Goal: Task Accomplishment & Management: Complete application form

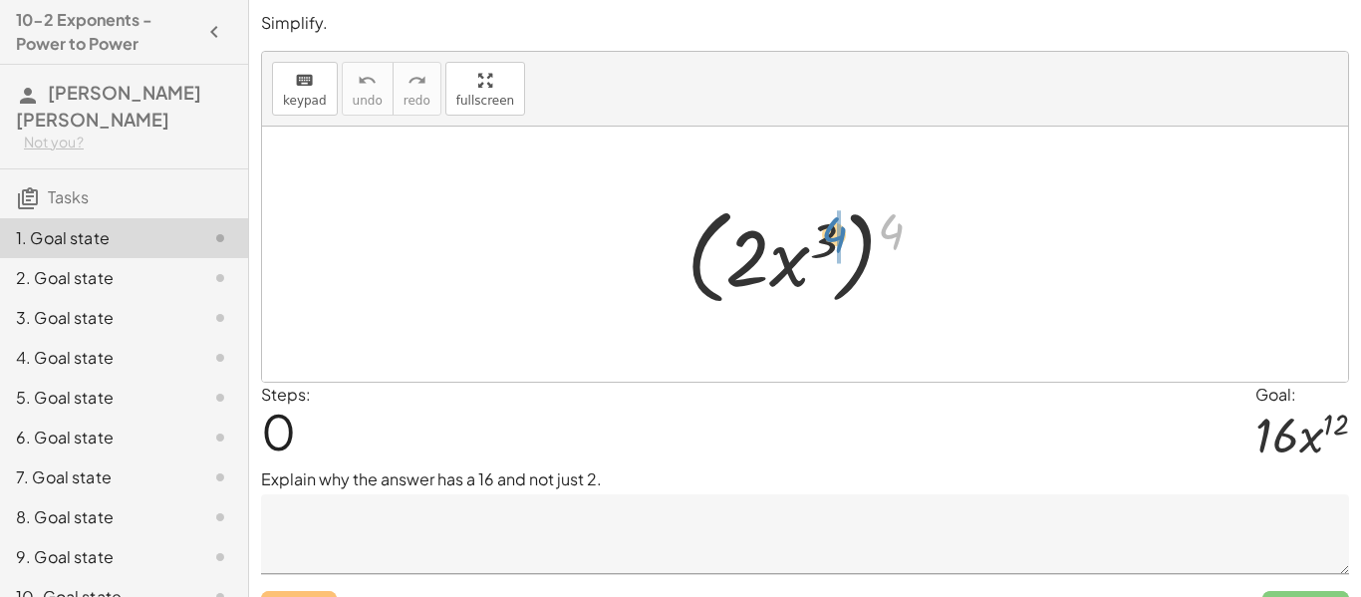
drag, startPoint x: 895, startPoint y: 233, endPoint x: 841, endPoint y: 237, distance: 54.0
click at [841, 237] on div at bounding box center [813, 254] width 272 height 115
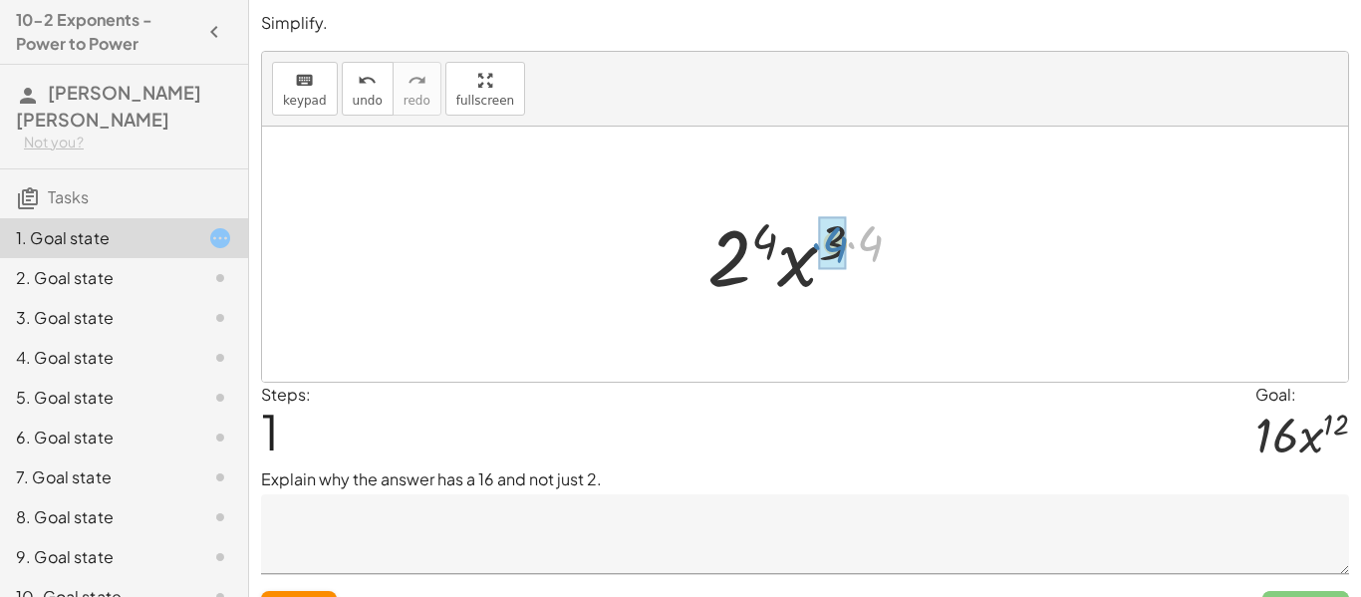
drag, startPoint x: 880, startPoint y: 238, endPoint x: 846, endPoint y: 239, distance: 33.9
click at [846, 239] on div at bounding box center [813, 254] width 231 height 103
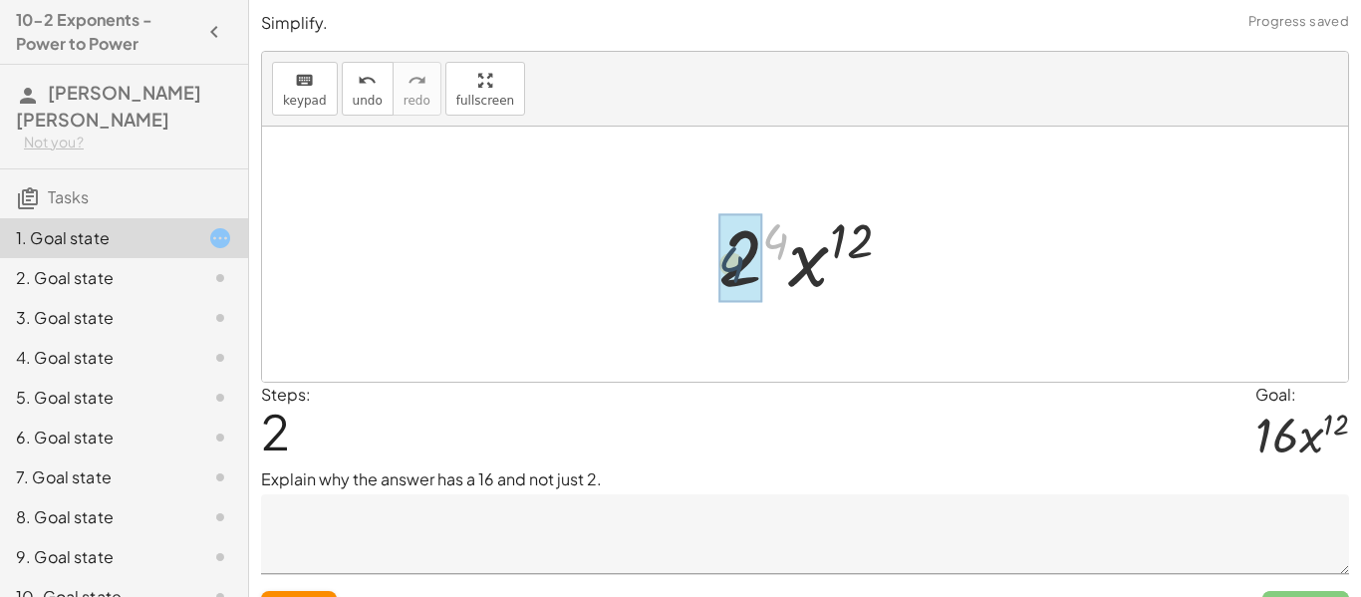
drag, startPoint x: 775, startPoint y: 240, endPoint x: 731, endPoint y: 265, distance: 51.3
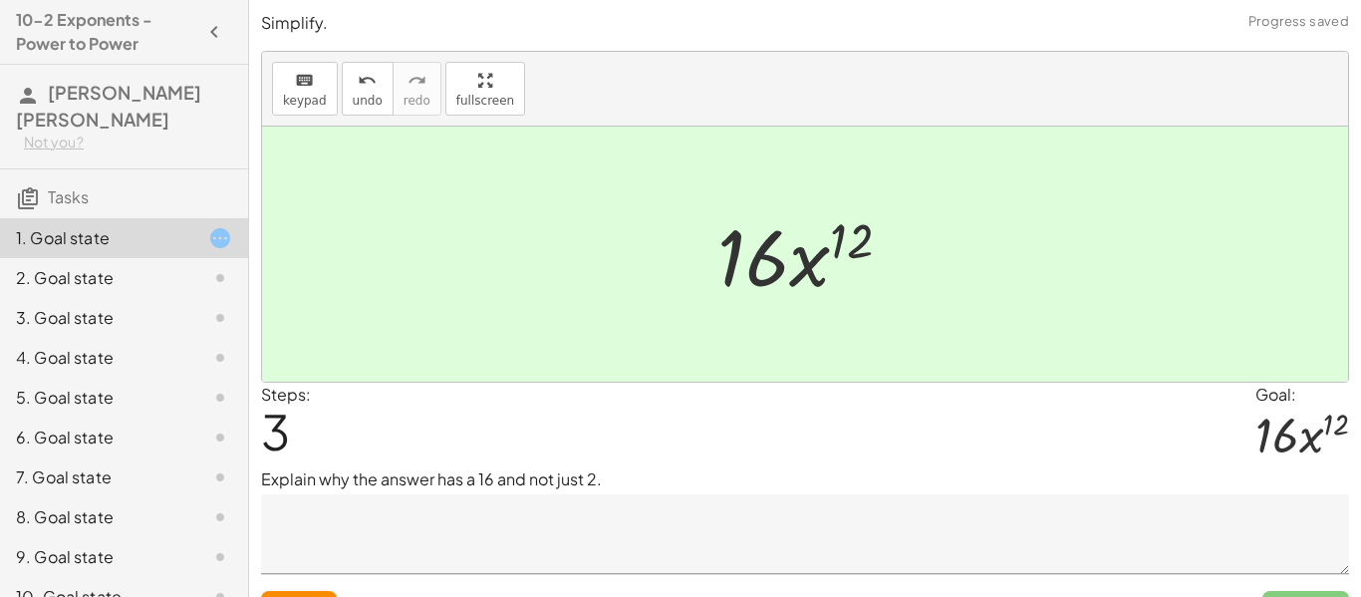
scroll to position [42, 0]
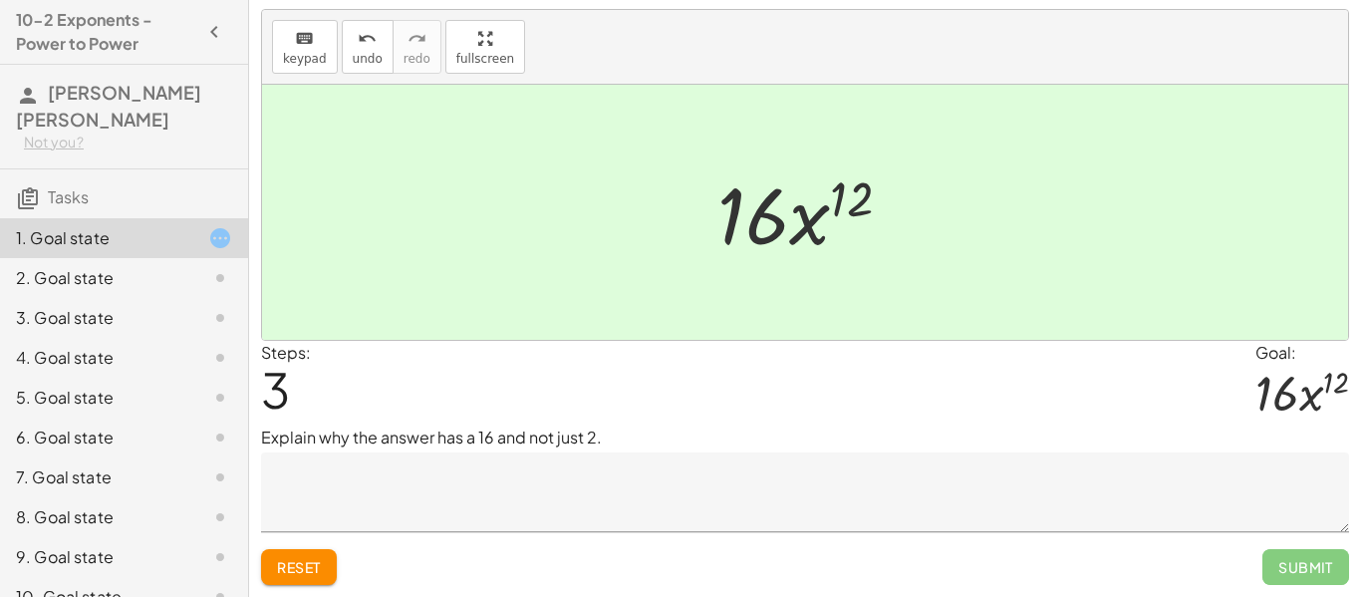
click at [1297, 556] on span "Submit" at bounding box center [1306, 567] width 87 height 36
click at [319, 554] on button "Reset" at bounding box center [299, 567] width 76 height 36
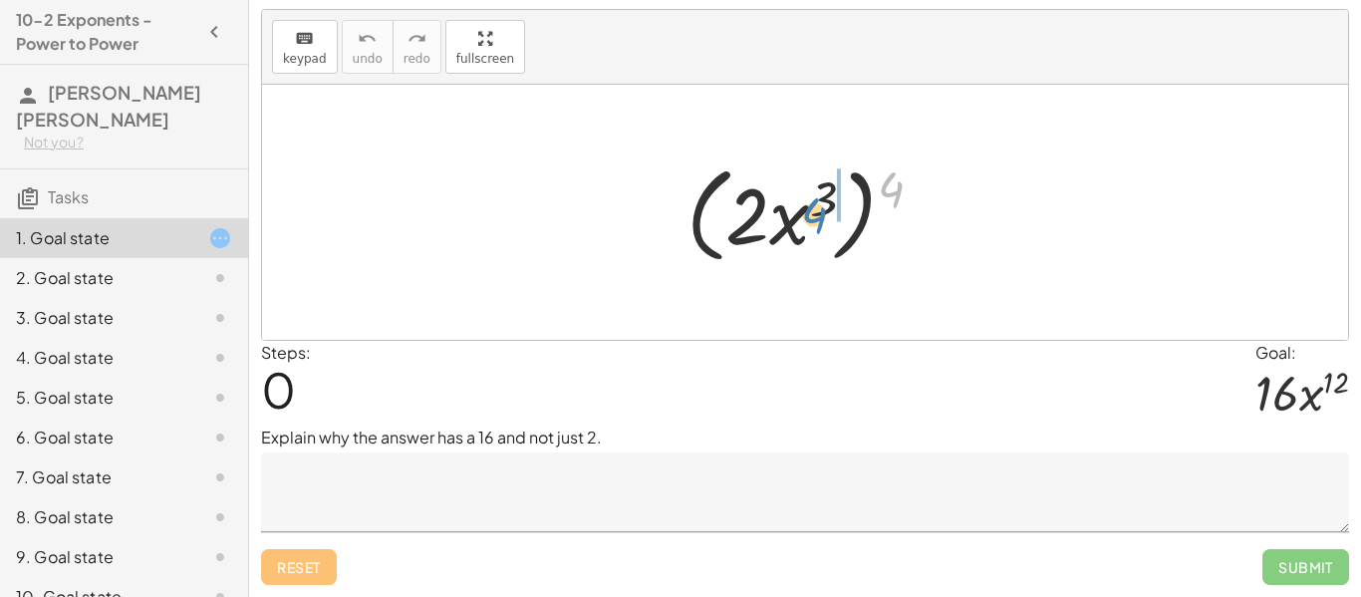
drag, startPoint x: 895, startPoint y: 197, endPoint x: 821, endPoint y: 223, distance: 78.2
click at [821, 223] on div at bounding box center [813, 212] width 272 height 115
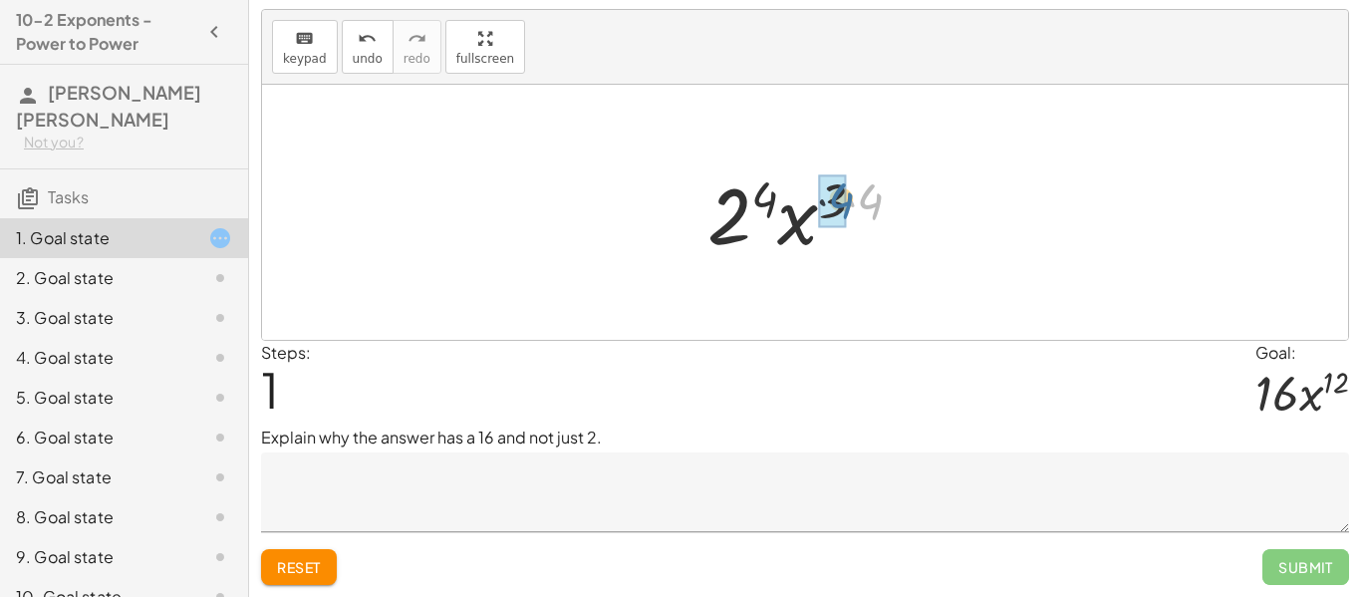
drag, startPoint x: 871, startPoint y: 199, endPoint x: 839, endPoint y: 198, distance: 31.9
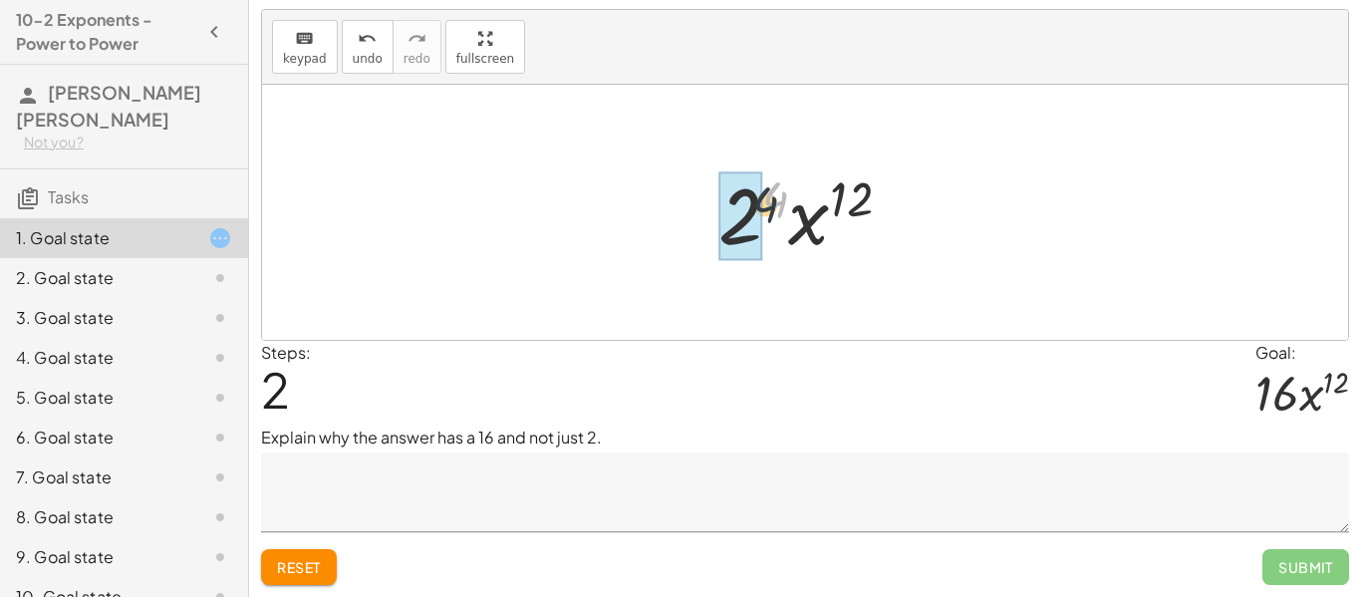
drag, startPoint x: 778, startPoint y: 199, endPoint x: 743, endPoint y: 224, distance: 42.9
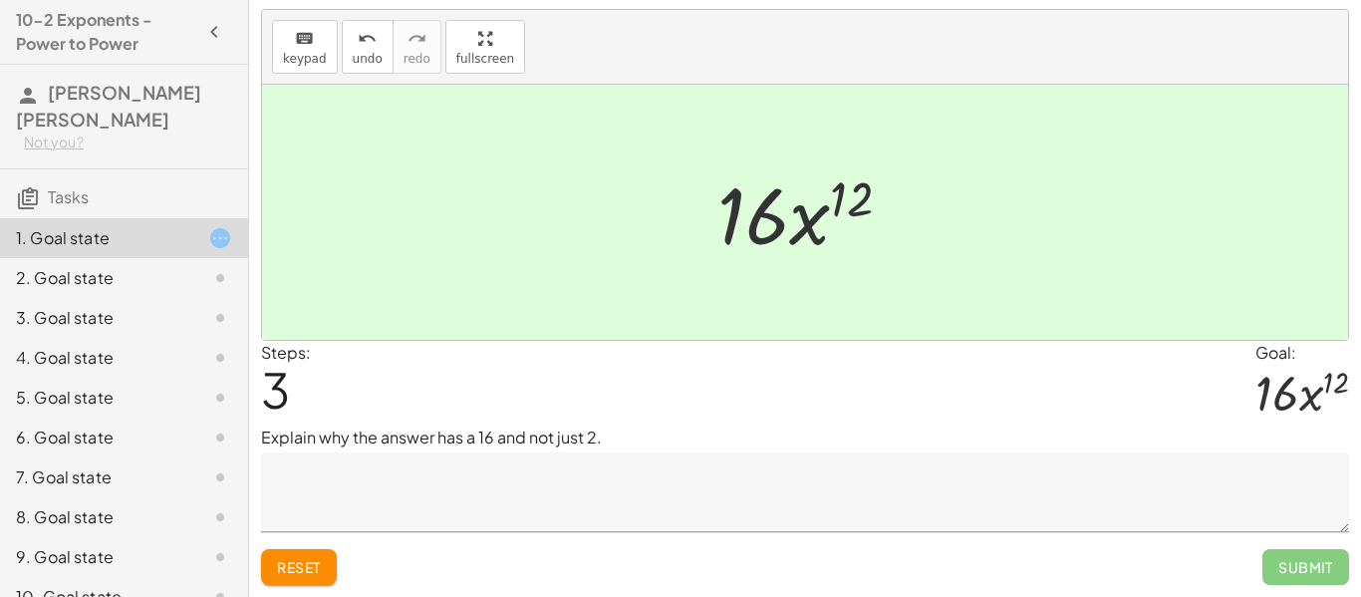
click at [450, 485] on textarea at bounding box center [805, 492] width 1088 height 80
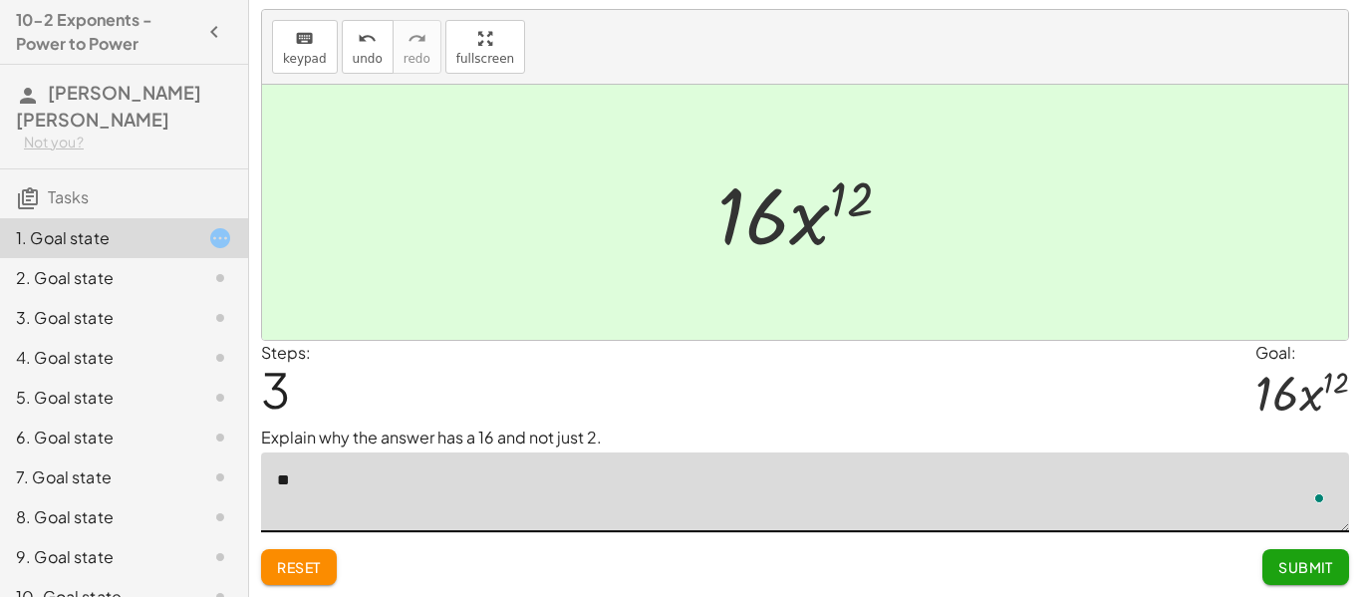
type textarea "*"
click at [397, 482] on textarea "**********" at bounding box center [805, 492] width 1088 height 80
click at [464, 490] on textarea "**********" at bounding box center [805, 492] width 1088 height 80
type textarea "**********"
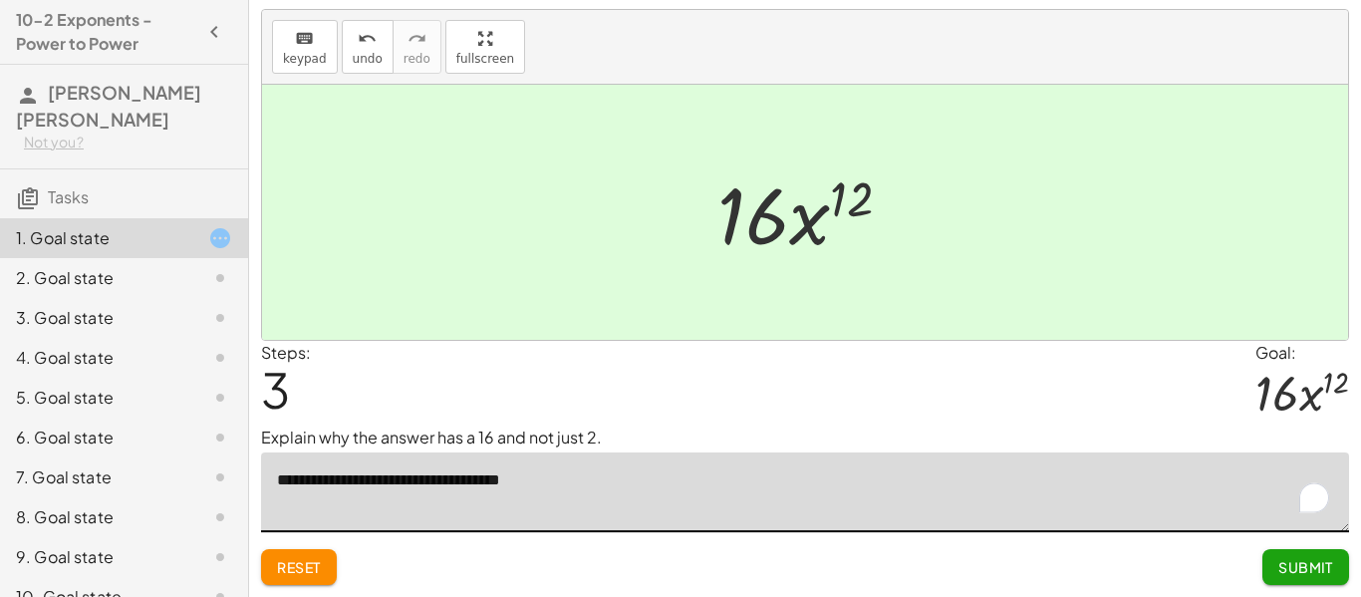
click at [1336, 560] on button "Submit" at bounding box center [1306, 567] width 87 height 36
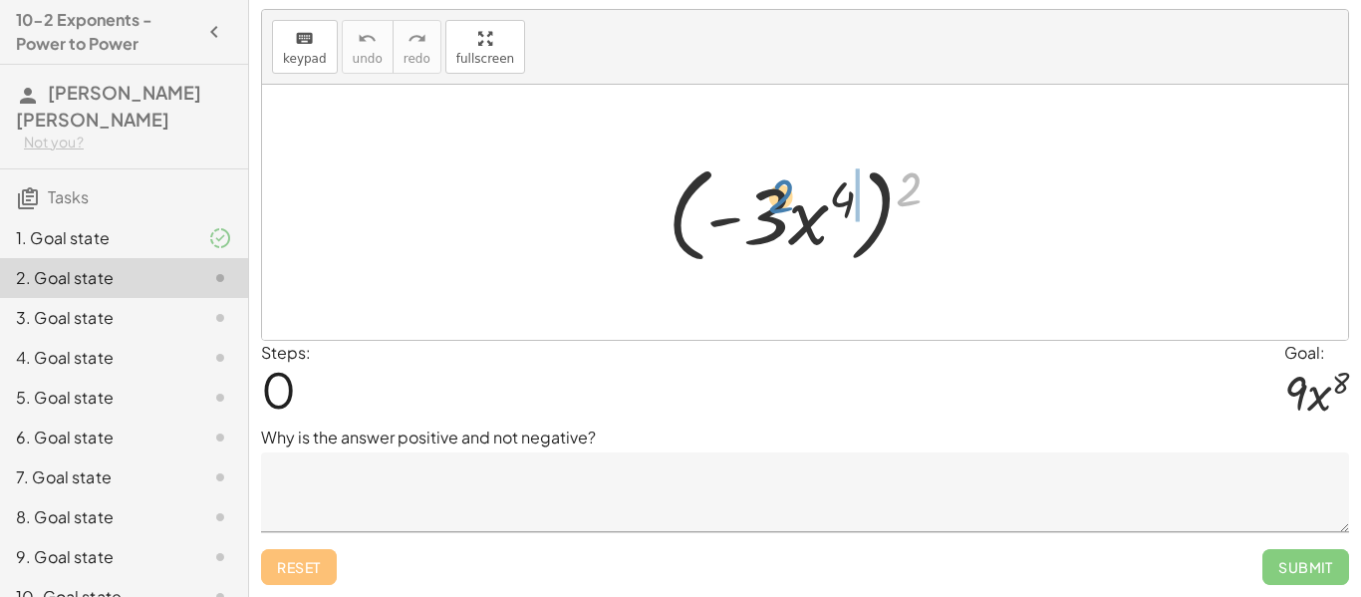
drag, startPoint x: 907, startPoint y: 184, endPoint x: 800, endPoint y: 190, distance: 106.8
click at [800, 190] on div at bounding box center [812, 212] width 309 height 115
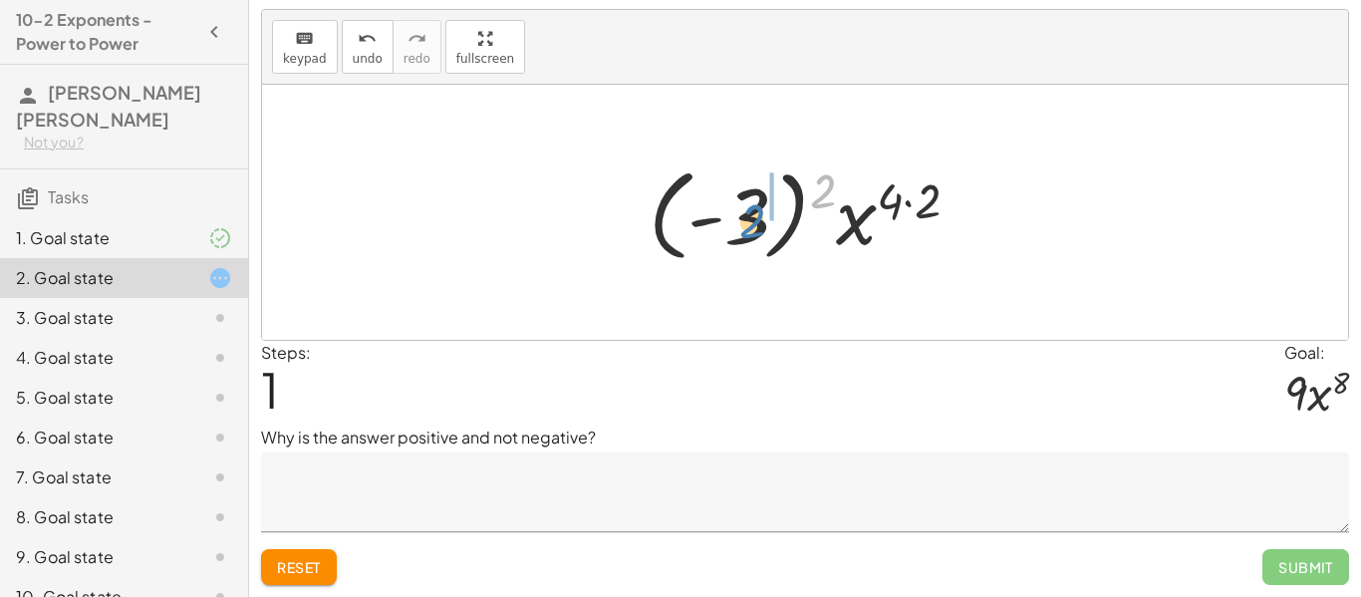
drag, startPoint x: 821, startPoint y: 183, endPoint x: 750, endPoint y: 214, distance: 77.2
click at [750, 214] on div at bounding box center [812, 212] width 347 height 111
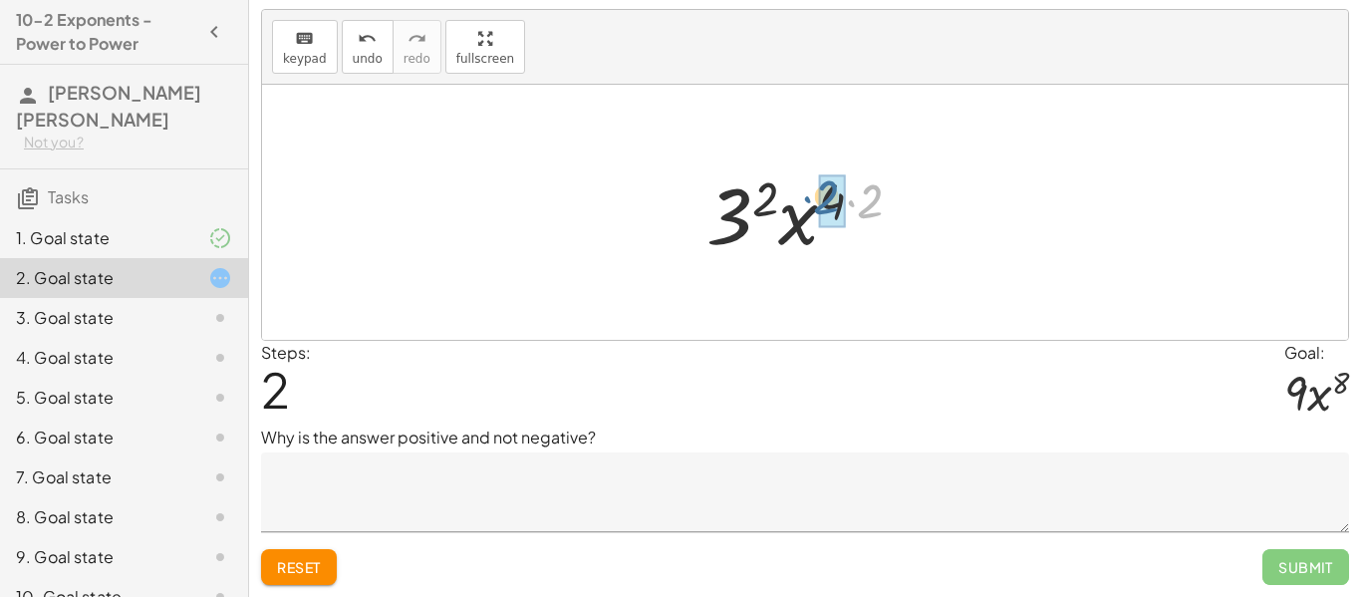
drag, startPoint x: 869, startPoint y: 196, endPoint x: 825, endPoint y: 194, distance: 43.9
drag, startPoint x: 847, startPoint y: 198, endPoint x: 848, endPoint y: 176, distance: 21.9
click at [848, 176] on div at bounding box center [813, 212] width 196 height 103
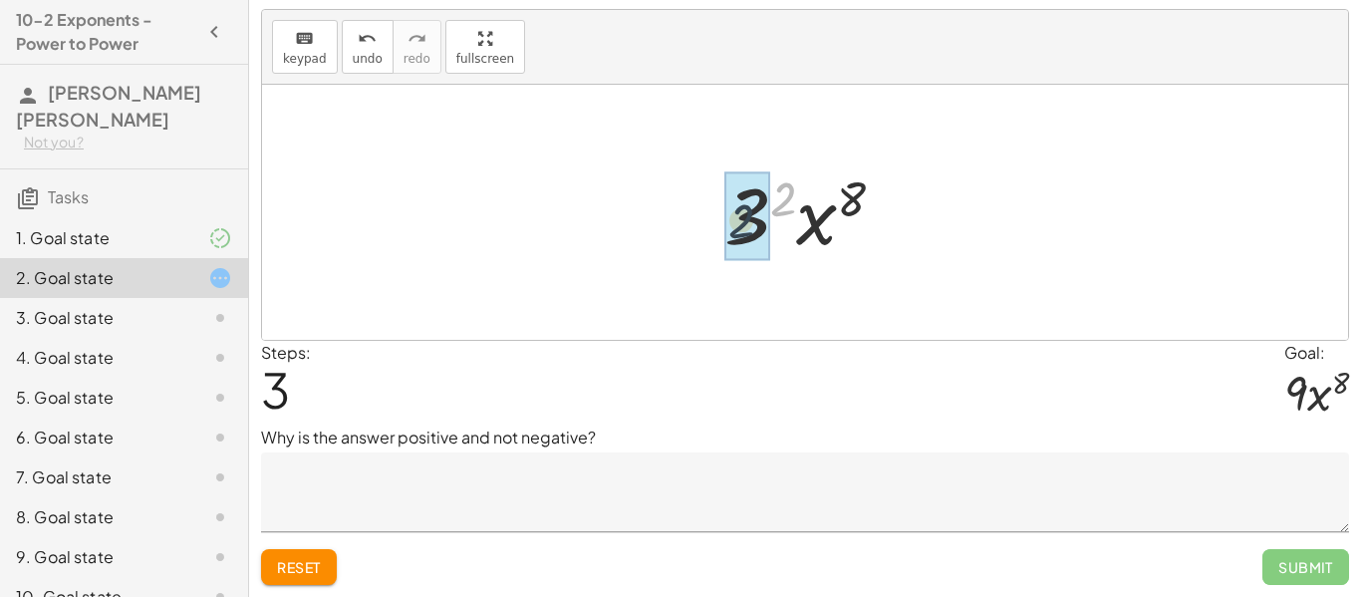
drag, startPoint x: 788, startPoint y: 200, endPoint x: 747, endPoint y: 223, distance: 46.9
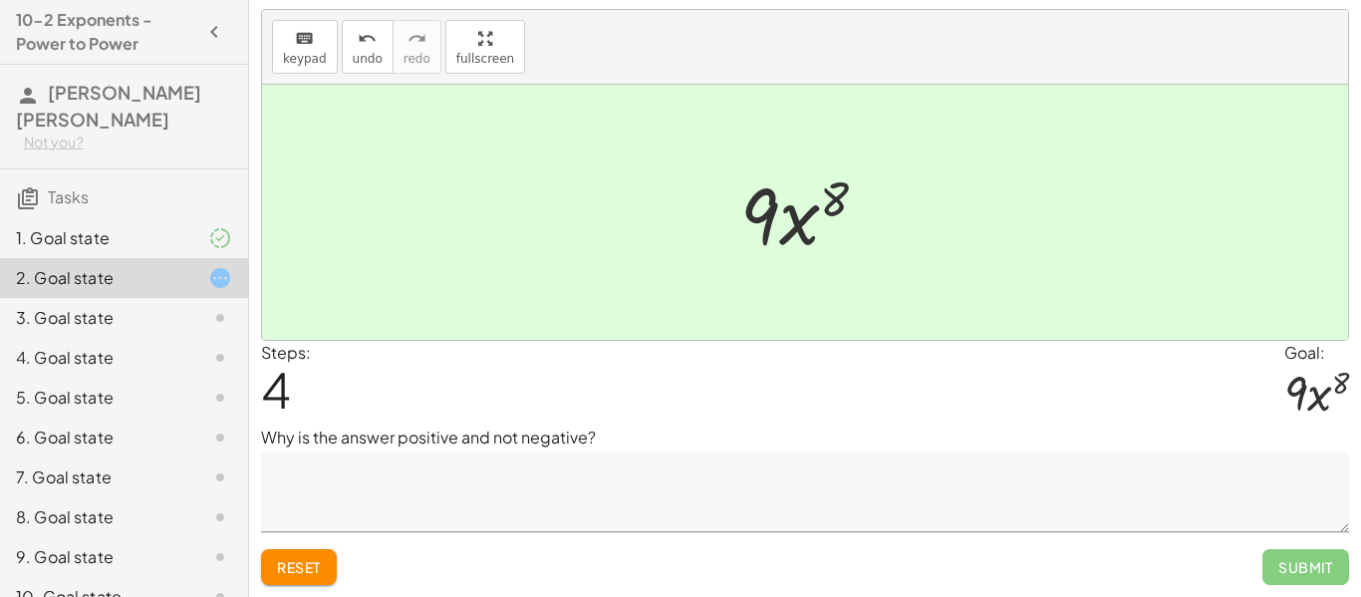
click at [389, 508] on textarea at bounding box center [805, 492] width 1088 height 80
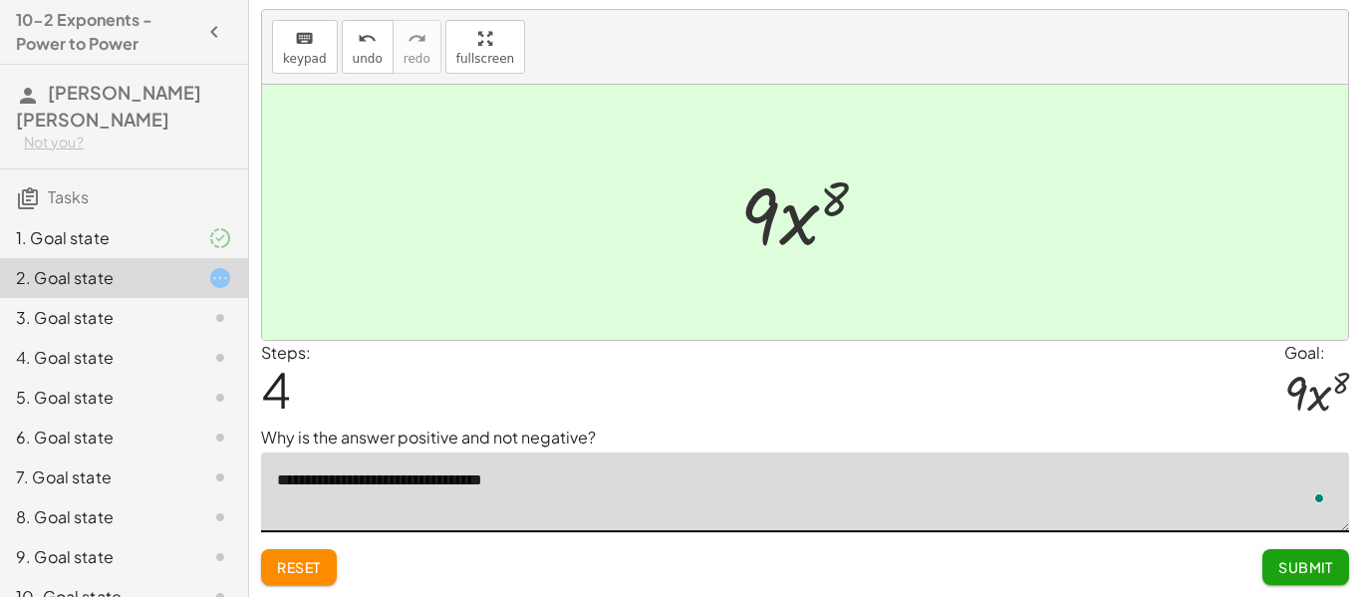
click at [375, 480] on textarea "**********" at bounding box center [805, 492] width 1088 height 80
click at [456, 480] on textarea "**********" at bounding box center [805, 492] width 1088 height 80
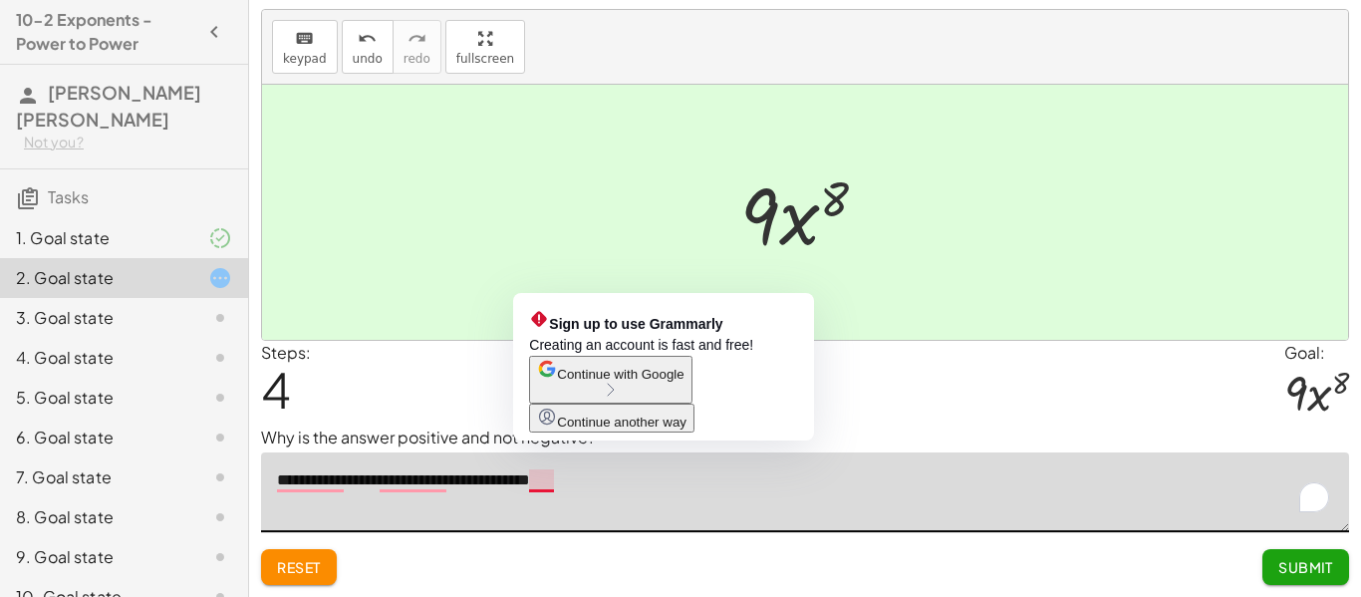
click at [563, 493] on textarea "**********" at bounding box center [805, 492] width 1088 height 80
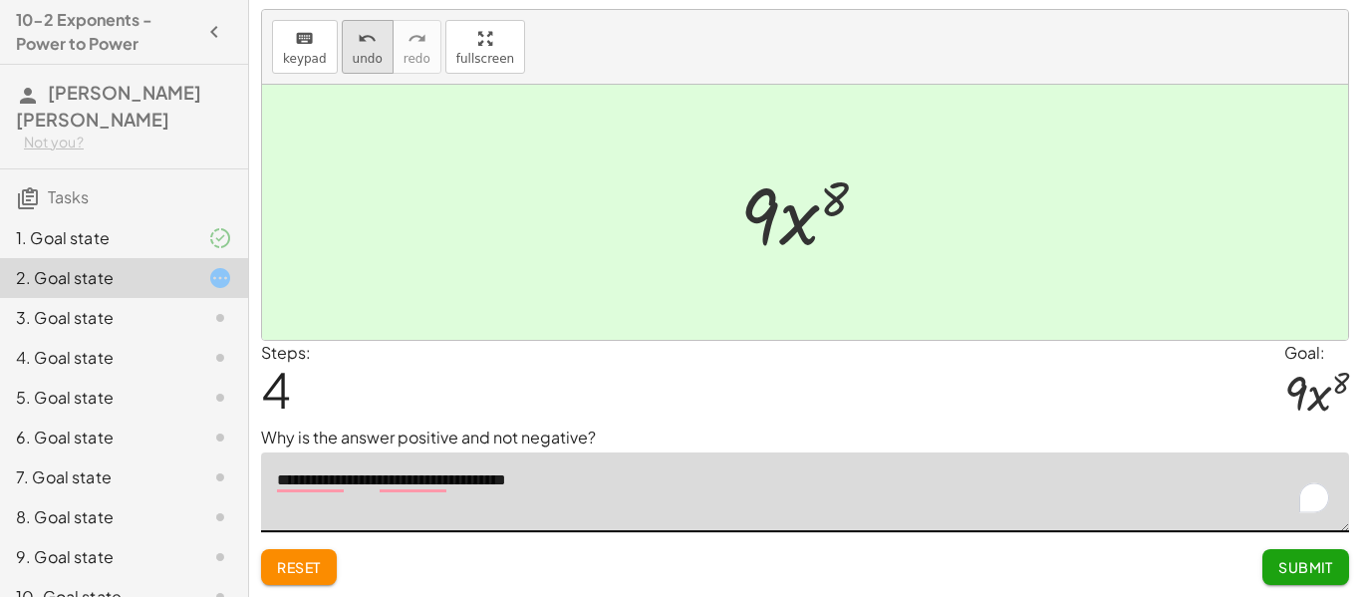
type textarea "**********"
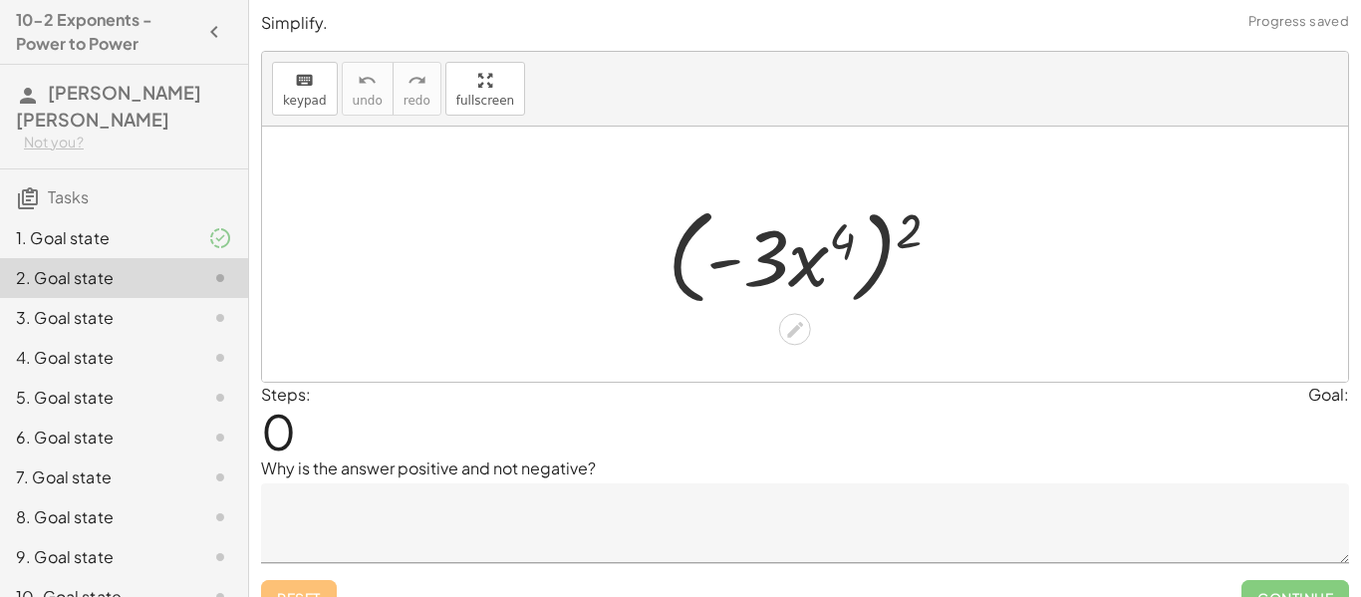
click at [750, 242] on div at bounding box center [812, 254] width 309 height 115
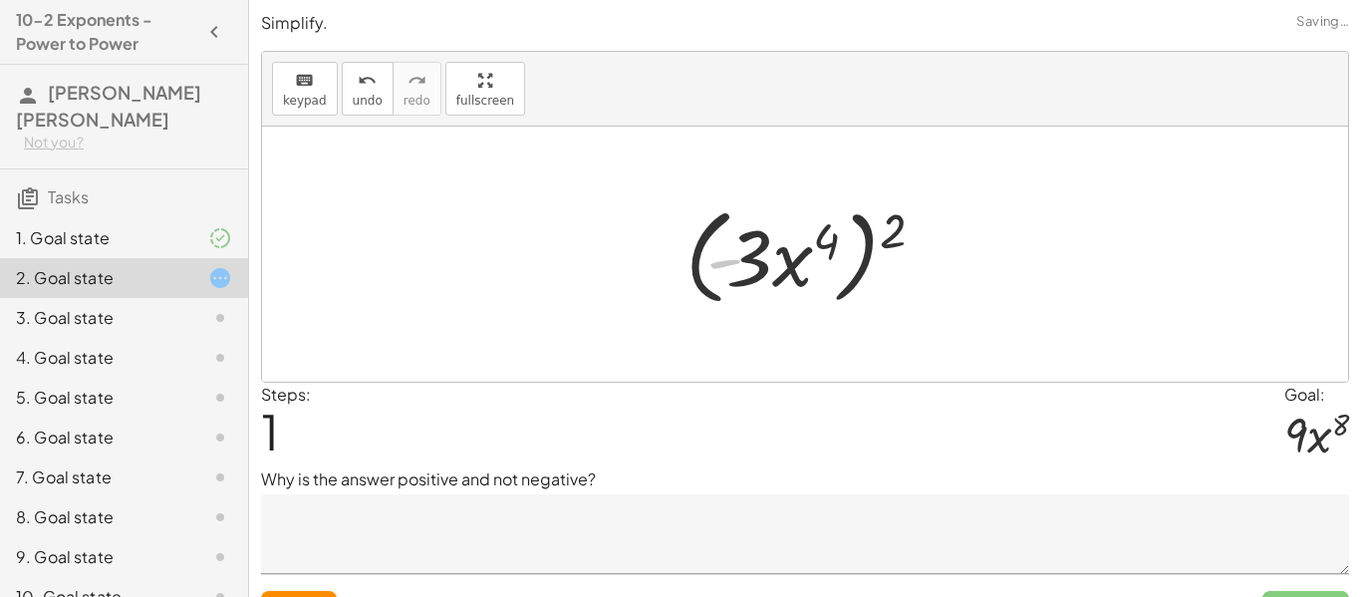
scroll to position [31, 0]
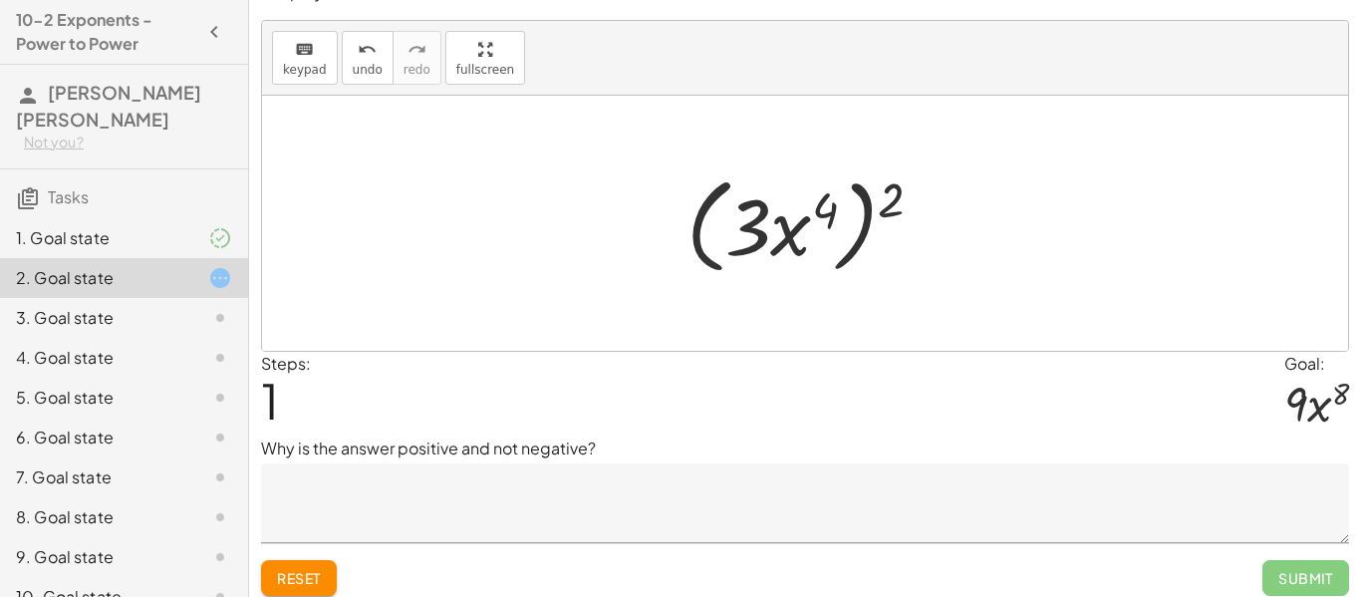
click at [535, 491] on textarea at bounding box center [805, 503] width 1088 height 80
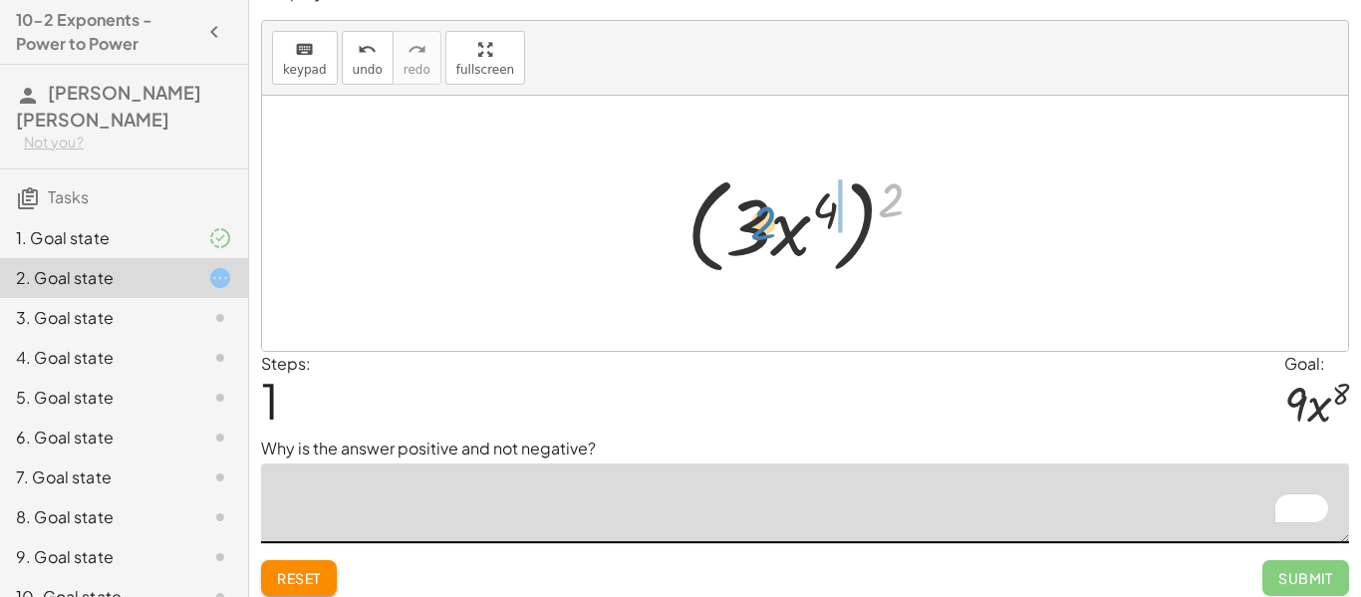
drag, startPoint x: 889, startPoint y: 193, endPoint x: 761, endPoint y: 216, distance: 129.6
click at [761, 216] on div at bounding box center [813, 223] width 273 height 115
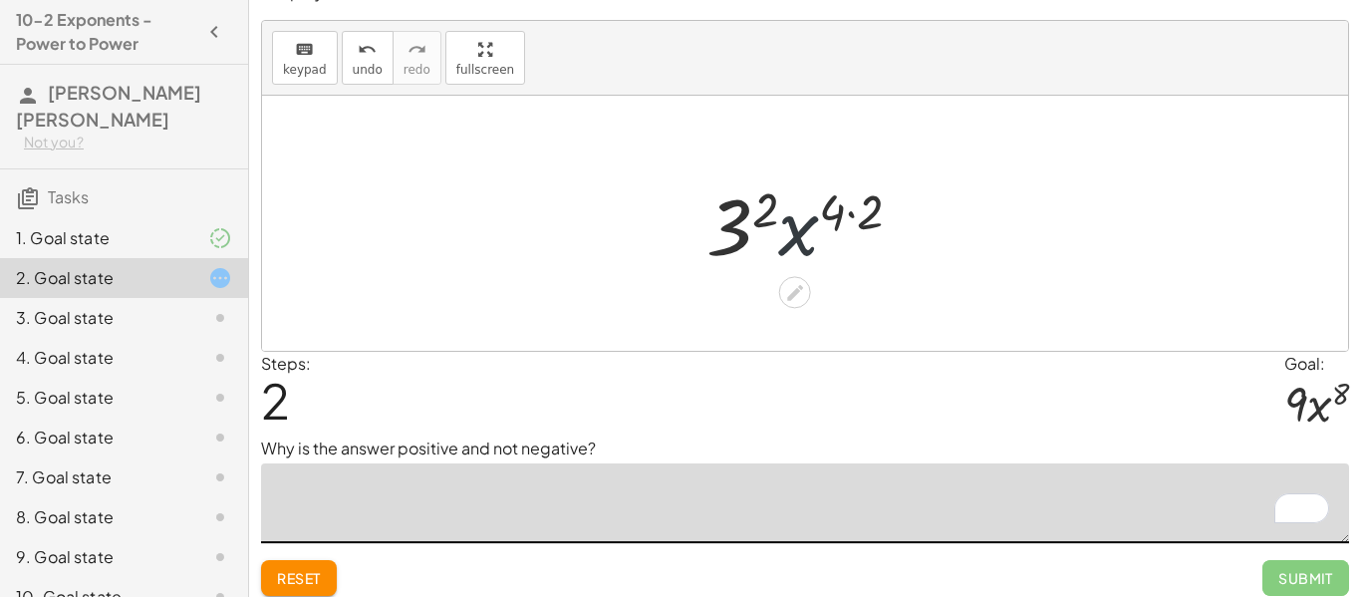
click at [785, 200] on div at bounding box center [812, 223] width 231 height 103
drag, startPoint x: 770, startPoint y: 201, endPoint x: 737, endPoint y: 228, distance: 43.3
click at [819, 198] on div at bounding box center [813, 223] width 198 height 103
drag, startPoint x: 855, startPoint y: 205, endPoint x: 821, endPoint y: 210, distance: 34.3
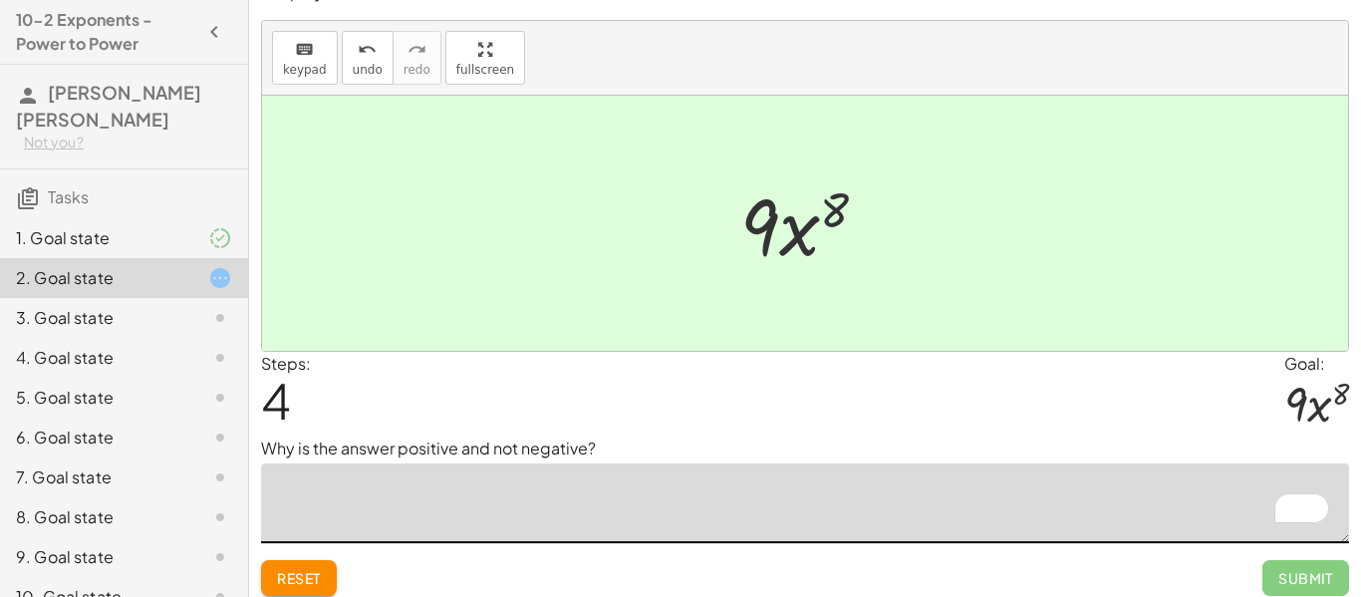
type textarea "*"
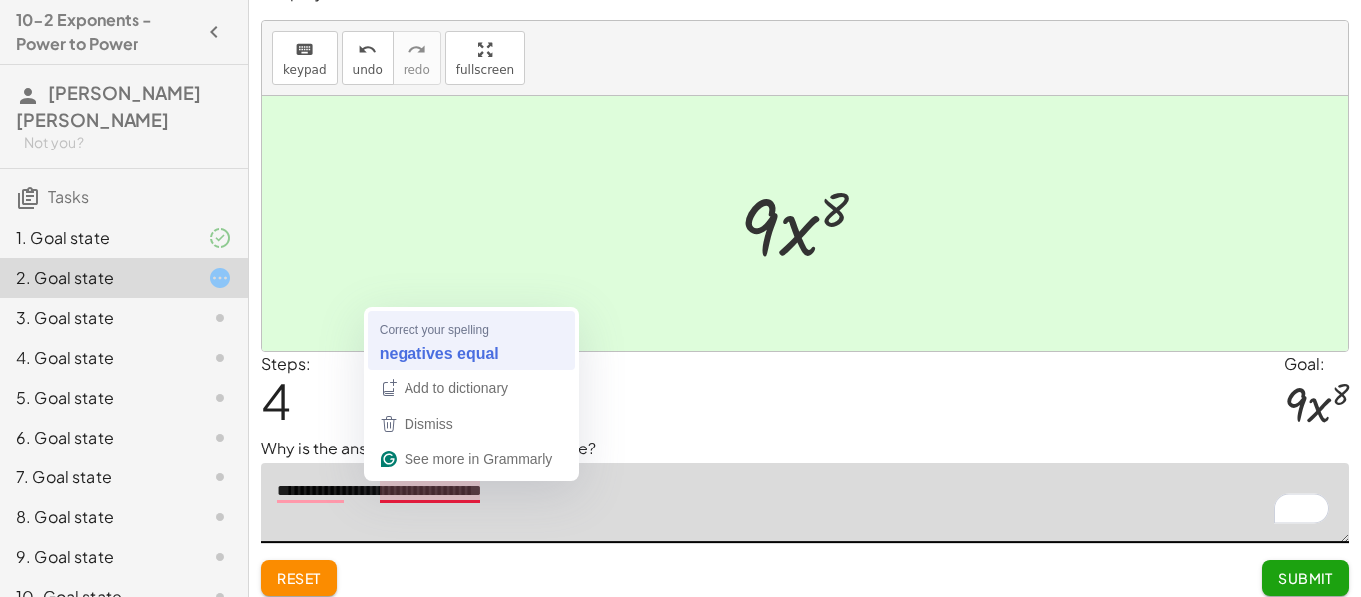
click at [442, 329] on div at bounding box center [805, 223] width 1086 height 255
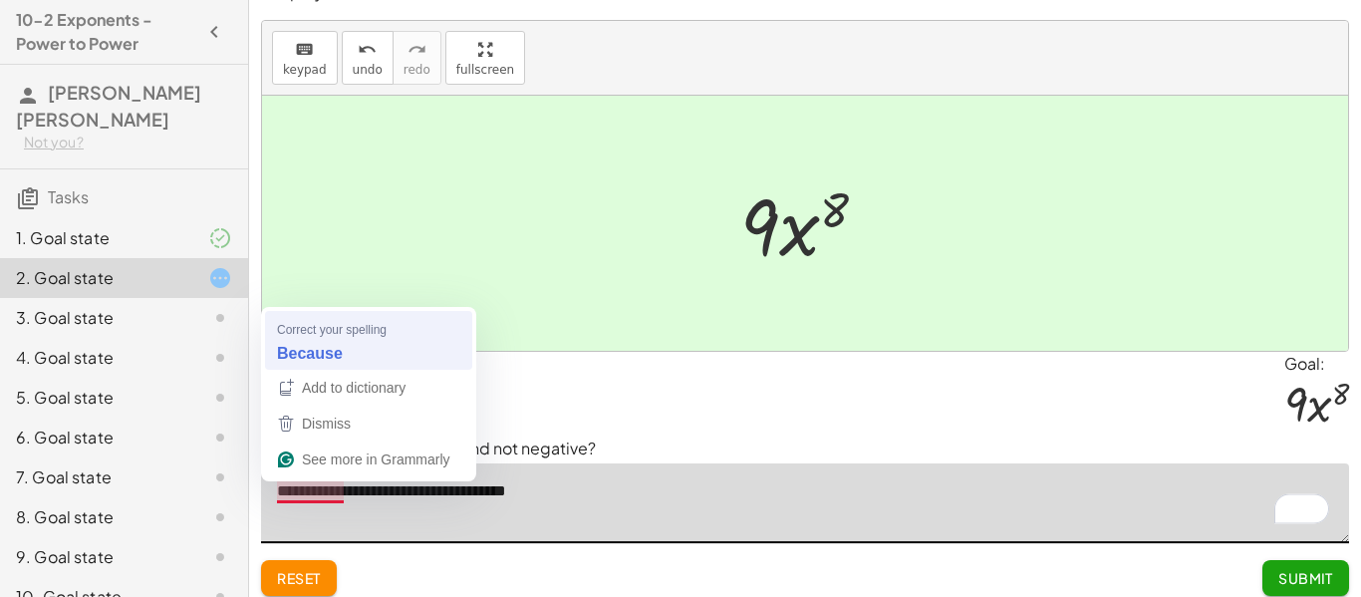
type textarea "**********"
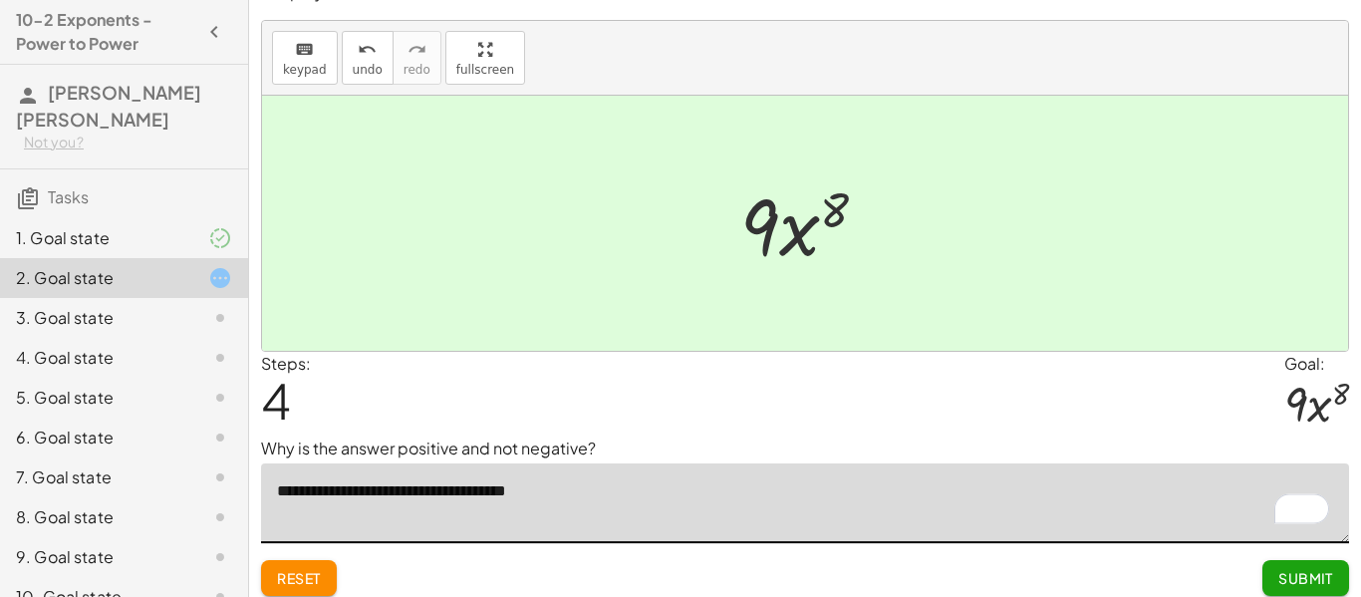
click at [1341, 576] on button "Submit" at bounding box center [1306, 578] width 87 height 36
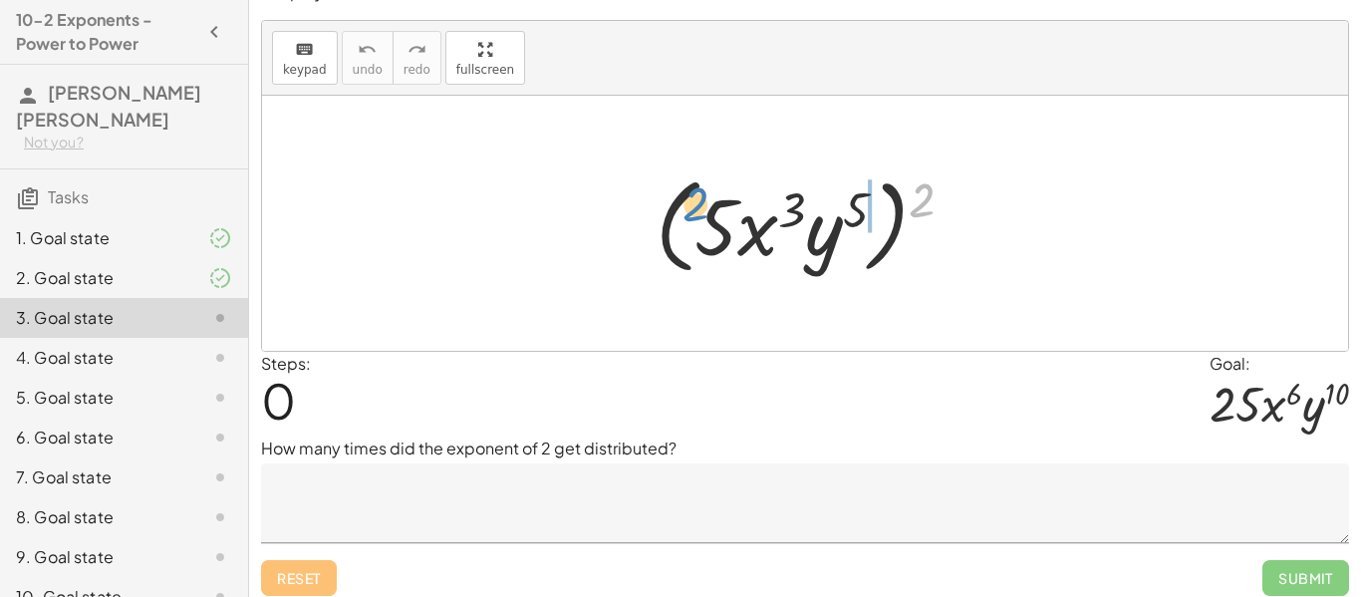
drag, startPoint x: 928, startPoint y: 200, endPoint x: 848, endPoint y: 198, distance: 79.8
click at [848, 198] on div at bounding box center [813, 223] width 334 height 115
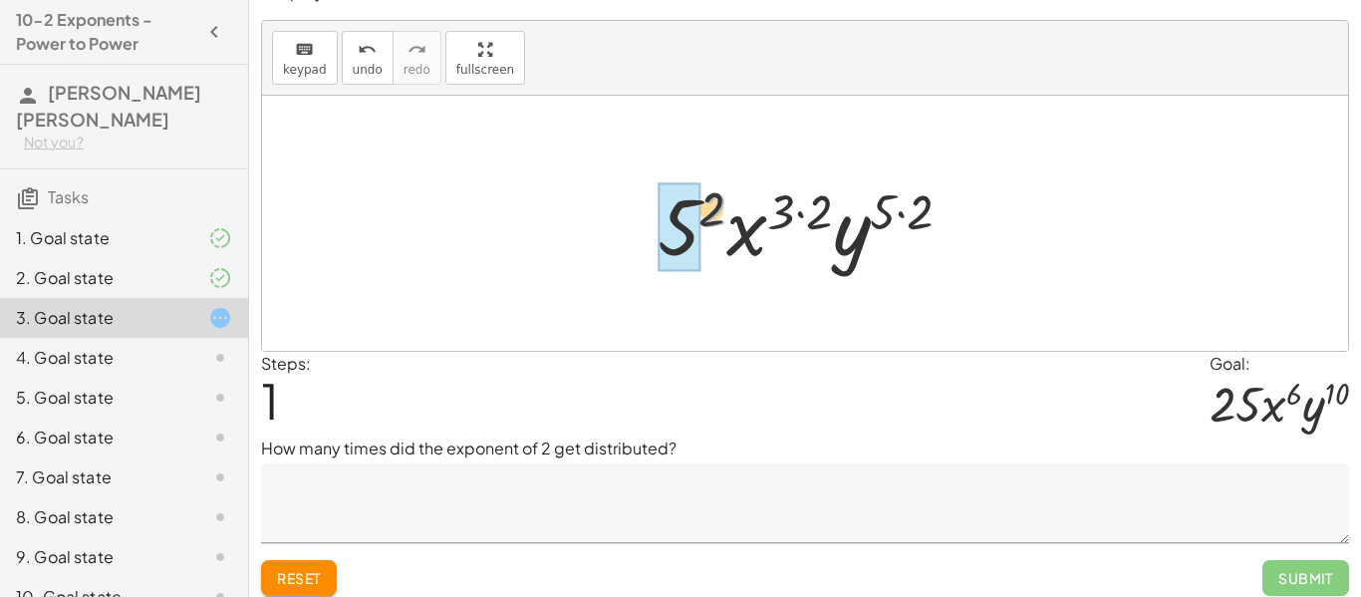
drag, startPoint x: 722, startPoint y: 214, endPoint x: 686, endPoint y: 223, distance: 37.0
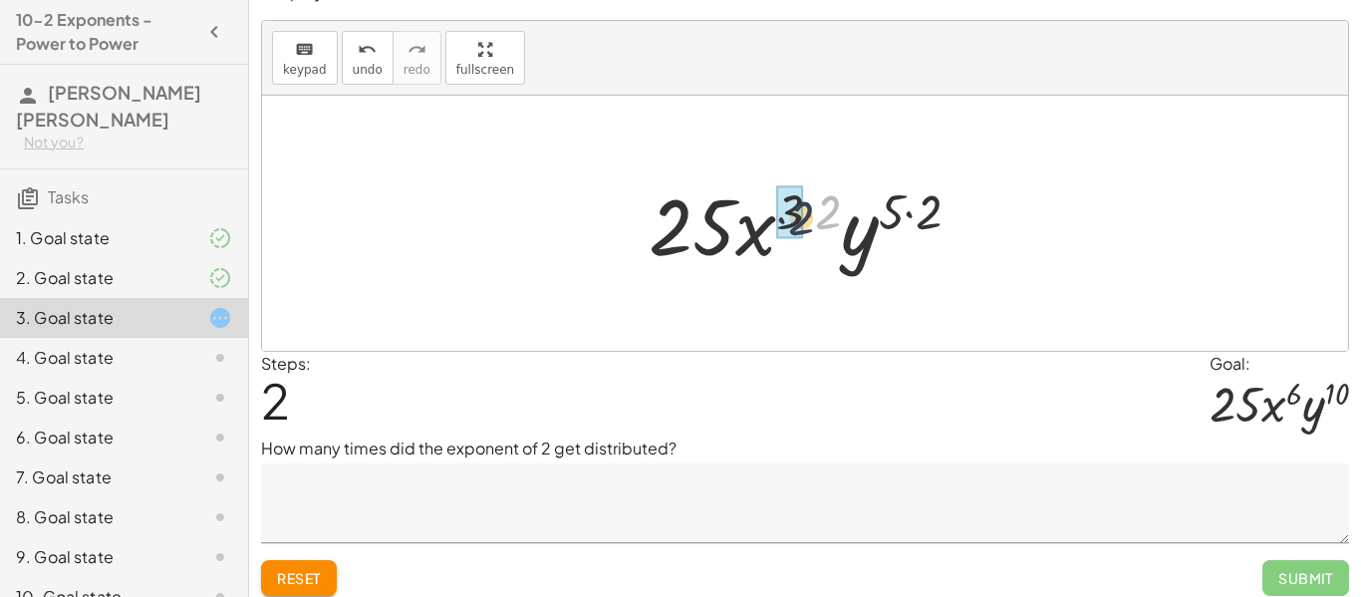
drag, startPoint x: 838, startPoint y: 198, endPoint x: 803, endPoint y: 206, distance: 35.8
click at [803, 206] on div at bounding box center [813, 223] width 348 height 103
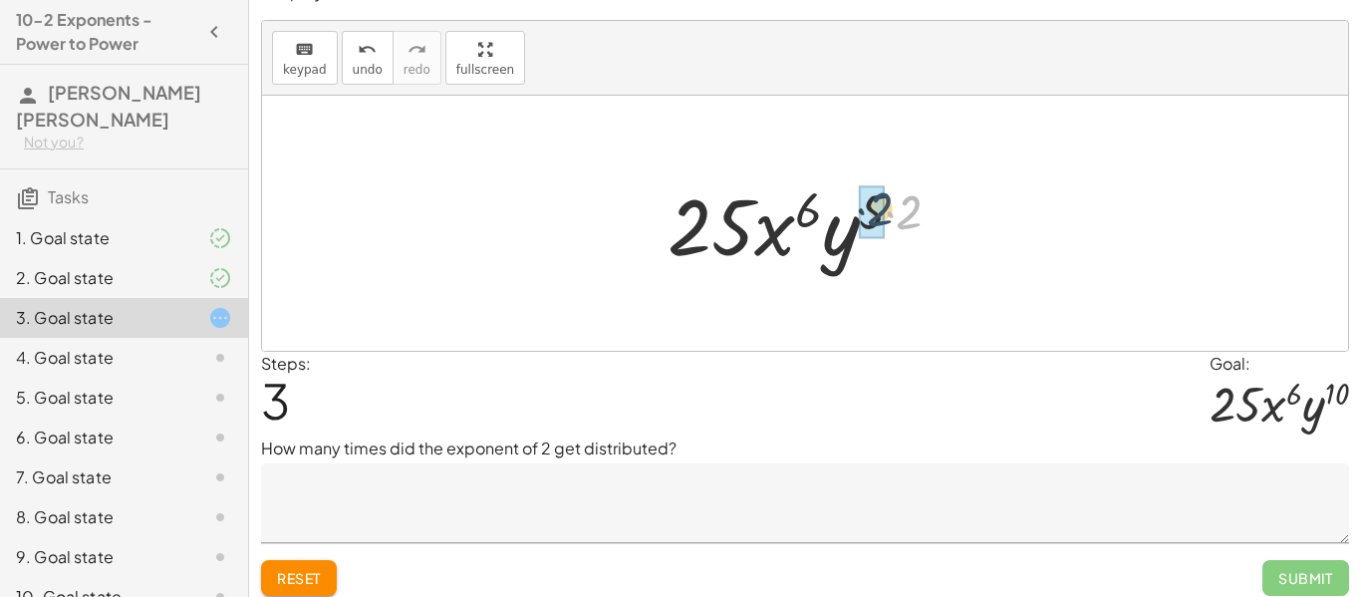
drag, startPoint x: 910, startPoint y: 214, endPoint x: 879, endPoint y: 211, distance: 31.0
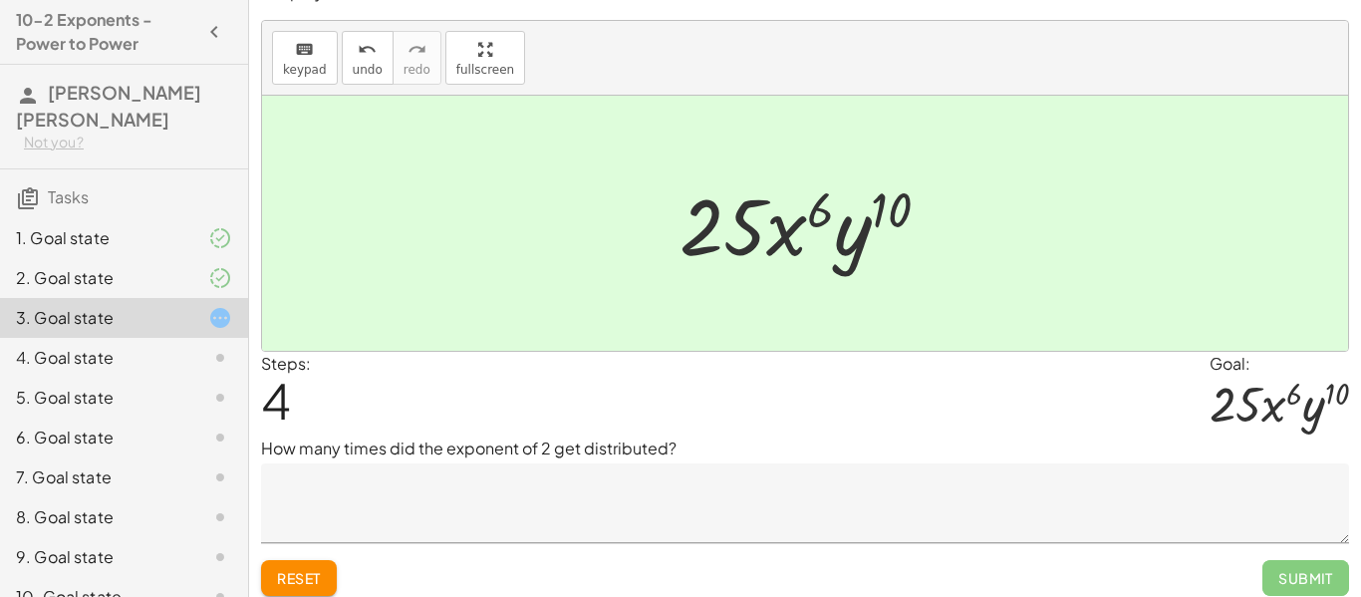
click at [370, 497] on textarea at bounding box center [805, 503] width 1088 height 80
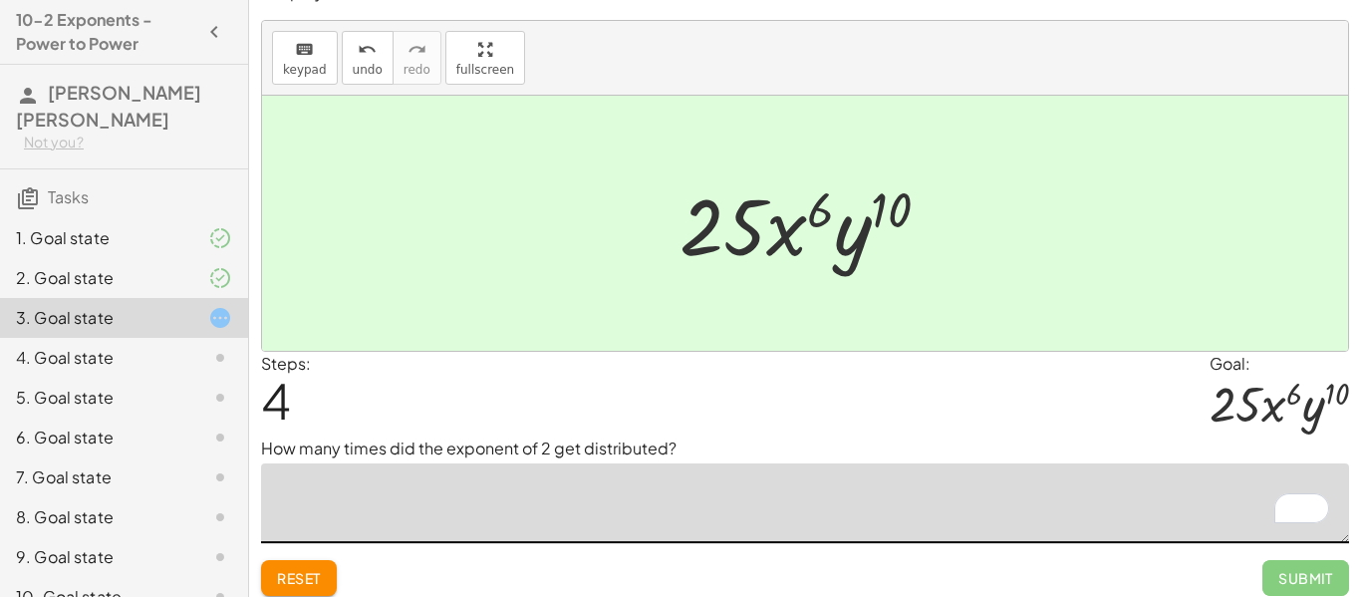
click at [315, 569] on span "Reset" at bounding box center [299, 578] width 44 height 18
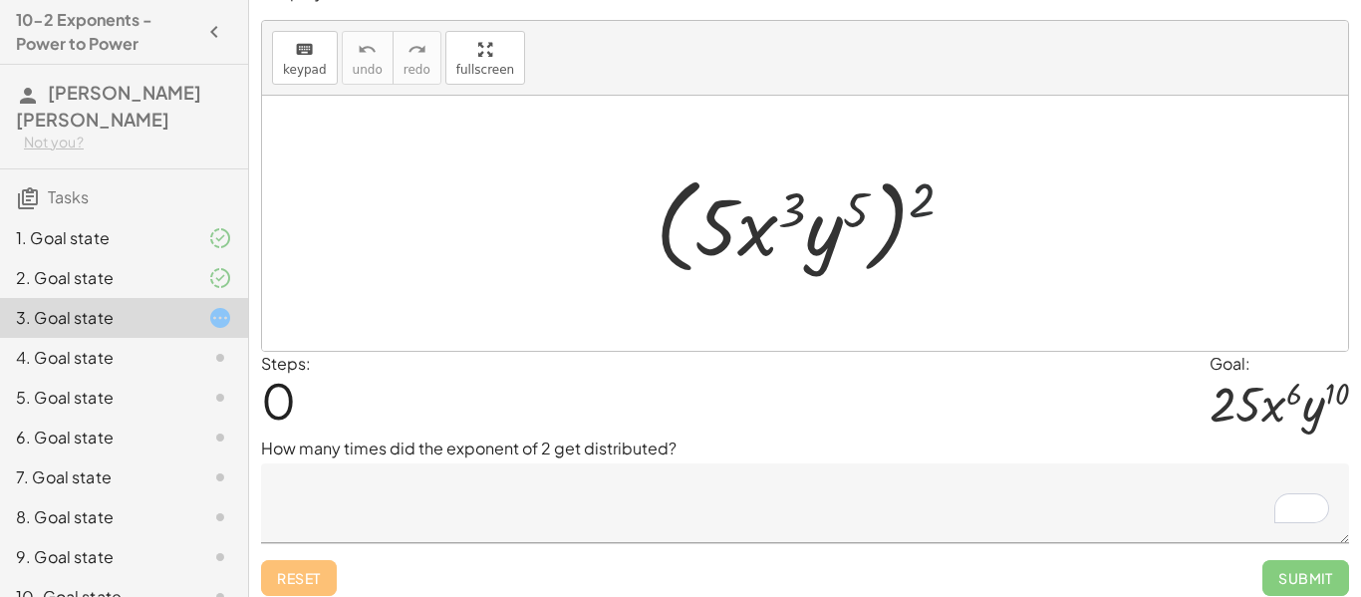
click at [945, 188] on div at bounding box center [813, 223] width 334 height 115
drag, startPoint x: 943, startPoint y: 189, endPoint x: 864, endPoint y: 210, distance: 81.5
click at [864, 210] on div at bounding box center [813, 223] width 334 height 115
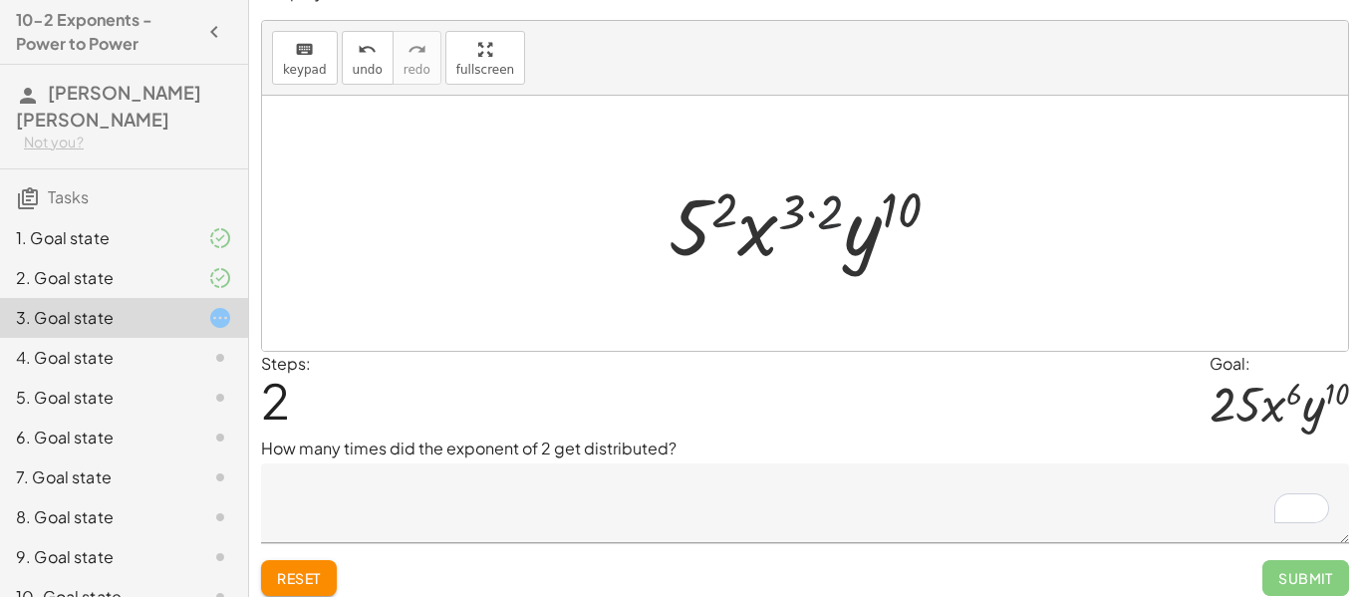
click at [843, 216] on div at bounding box center [813, 223] width 308 height 103
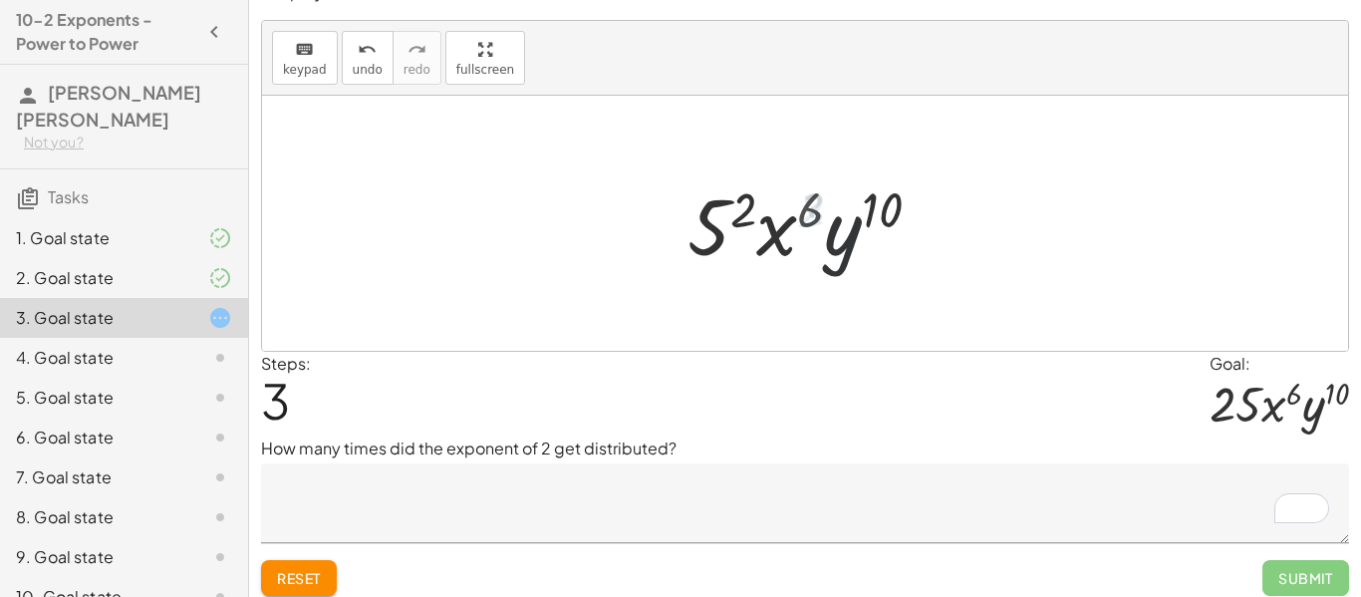
click at [830, 215] on div at bounding box center [812, 223] width 269 height 103
drag, startPoint x: 746, startPoint y: 215, endPoint x: 735, endPoint y: 223, distance: 14.4
click at [735, 223] on div at bounding box center [812, 223] width 269 height 103
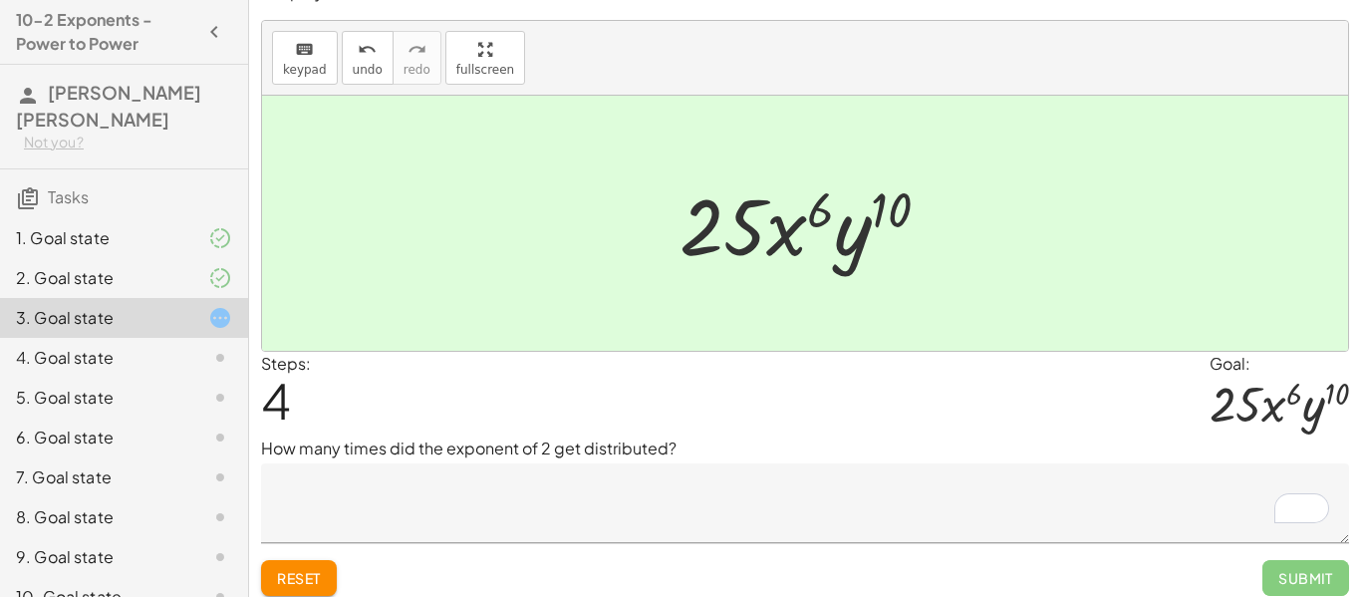
click at [480, 478] on textarea "To enrich screen reader interactions, please activate Accessibility in Grammarl…" at bounding box center [805, 503] width 1088 height 80
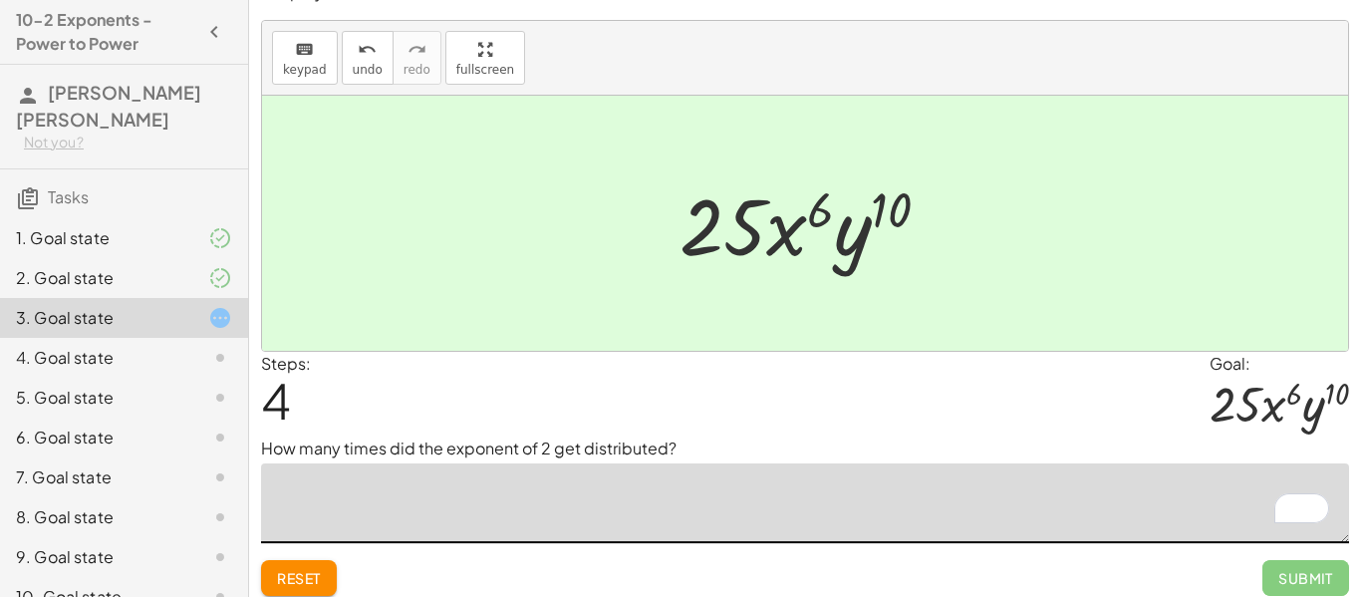
type textarea "*"
click at [1313, 595] on button "Submit" at bounding box center [1306, 578] width 87 height 36
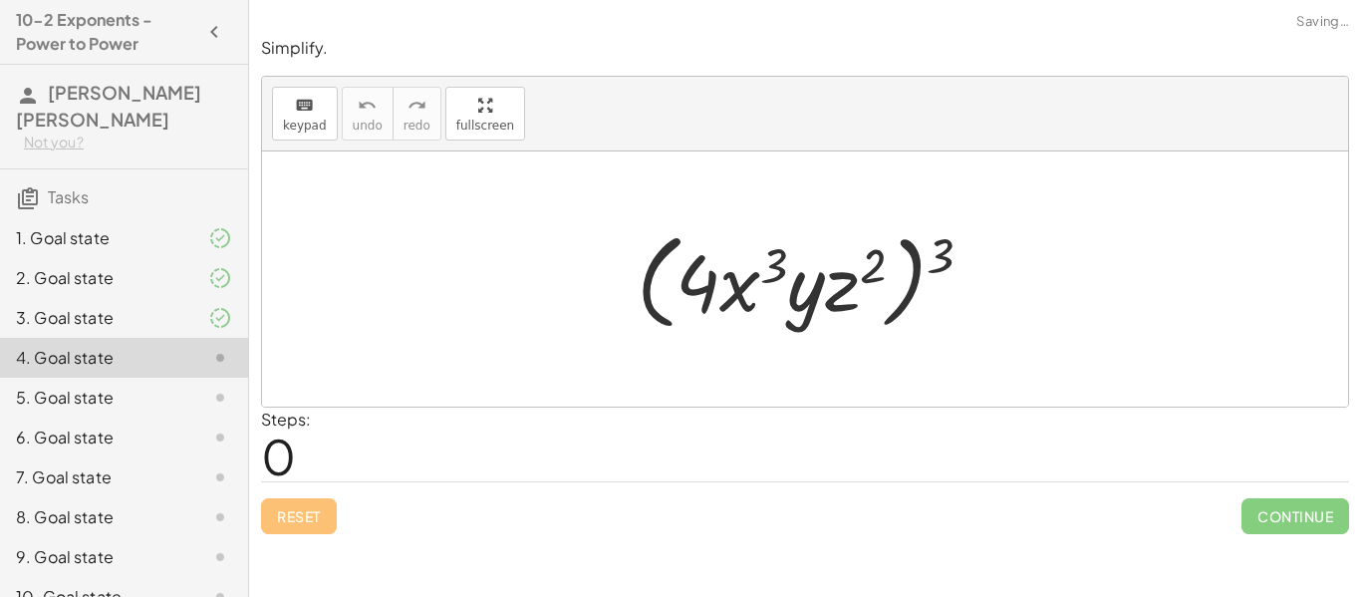
scroll to position [0, 0]
click at [128, 378] on div "3. Goal state" at bounding box center [124, 398] width 248 height 40
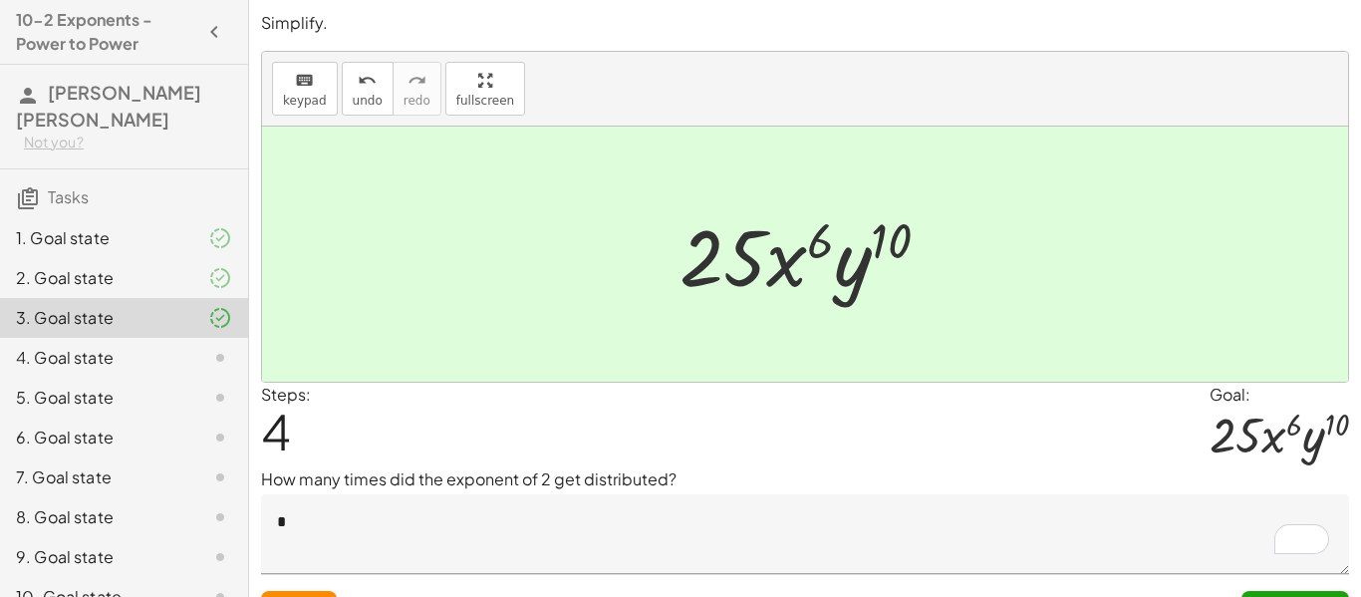
click at [122, 346] on div "4. Goal state" at bounding box center [96, 358] width 160 height 24
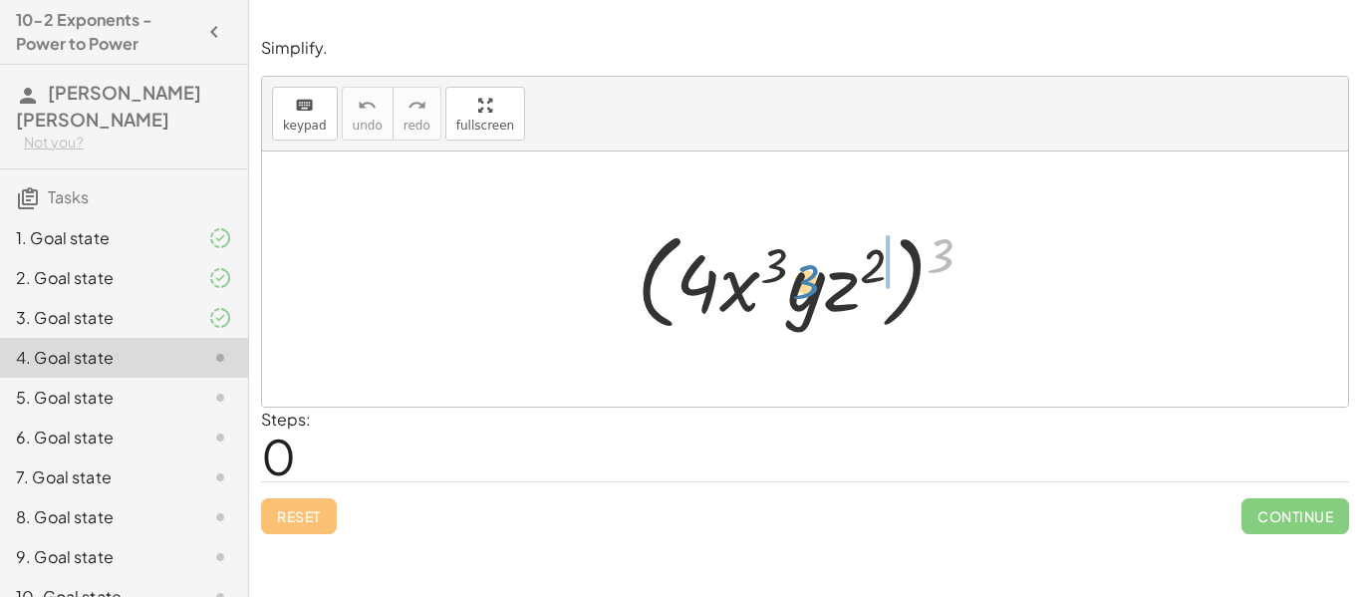
drag, startPoint x: 958, startPoint y: 251, endPoint x: 860, endPoint y: 278, distance: 101.3
click at [860, 278] on div at bounding box center [813, 279] width 372 height 115
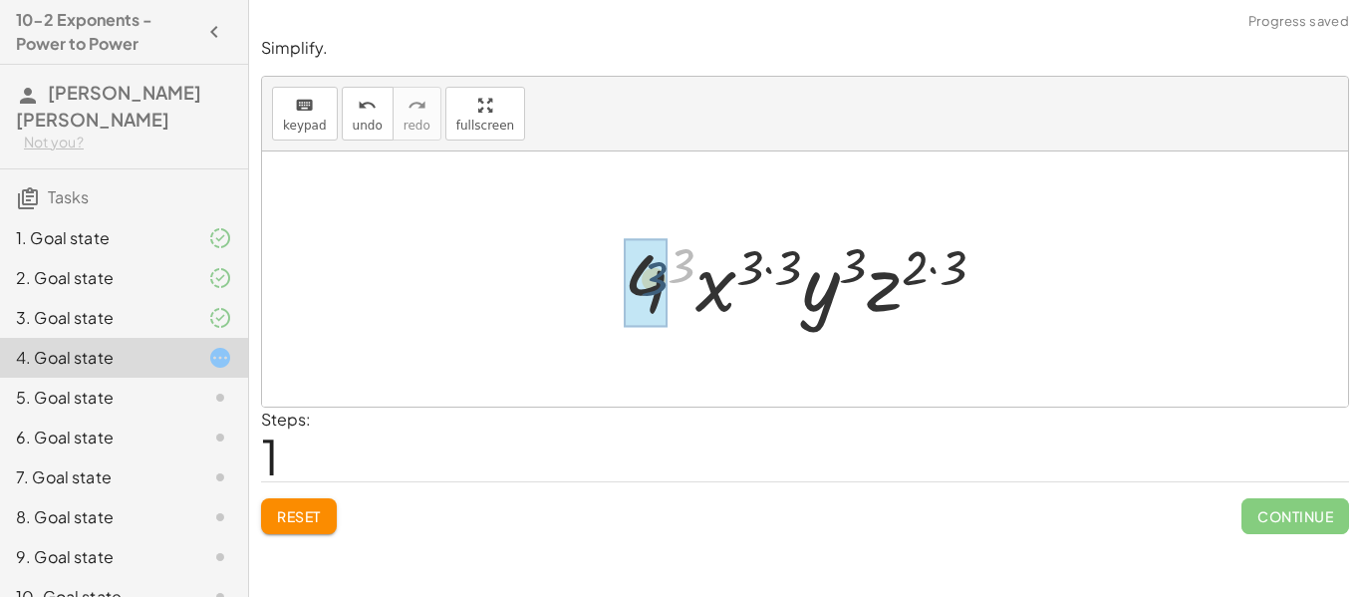
drag, startPoint x: 681, startPoint y: 272, endPoint x: 630, endPoint y: 299, distance: 57.5
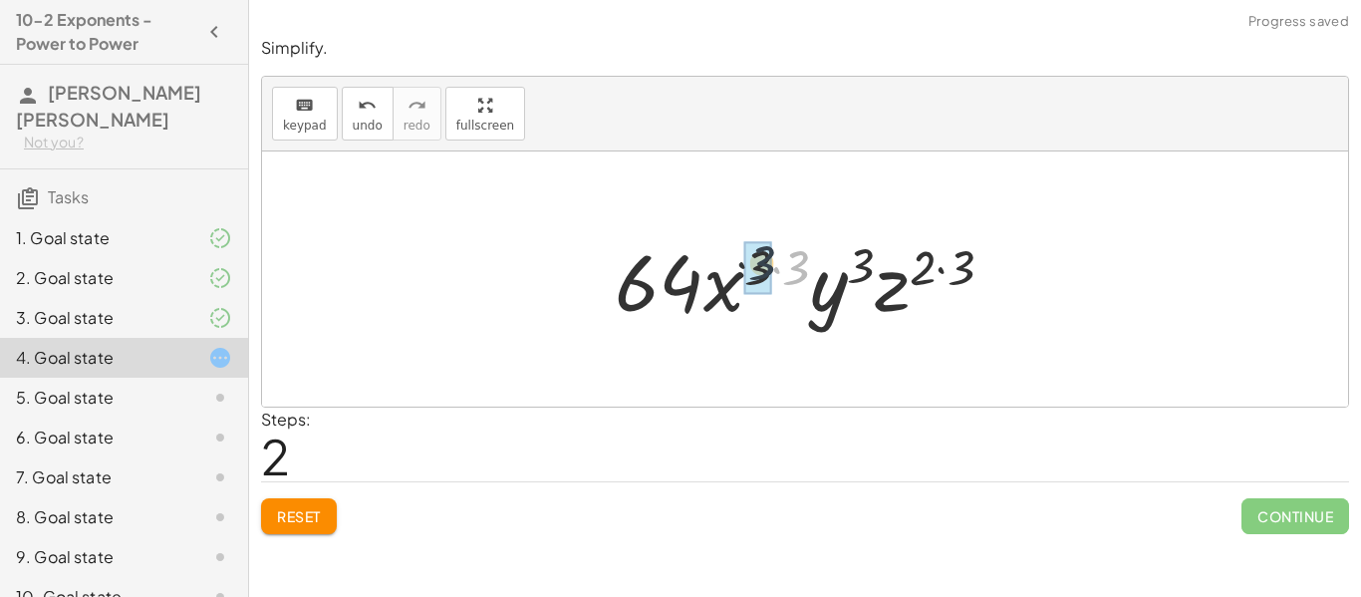
drag, startPoint x: 791, startPoint y: 264, endPoint x: 752, endPoint y: 260, distance: 39.1
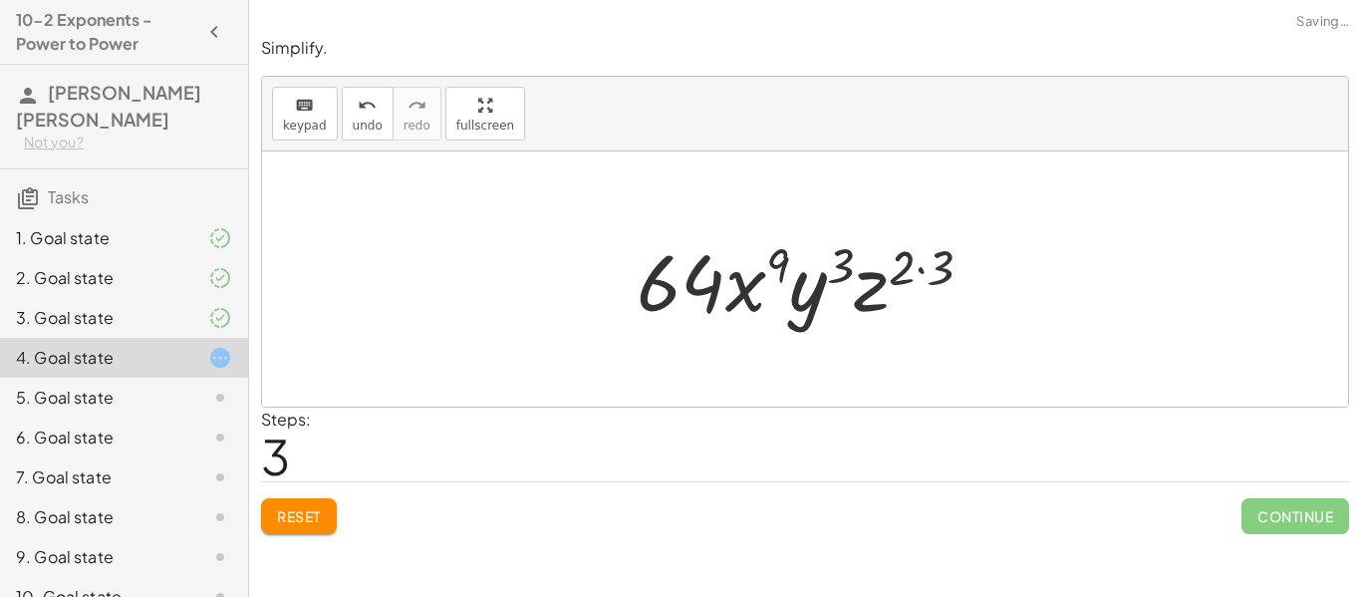
click at [960, 266] on div at bounding box center [813, 279] width 372 height 103
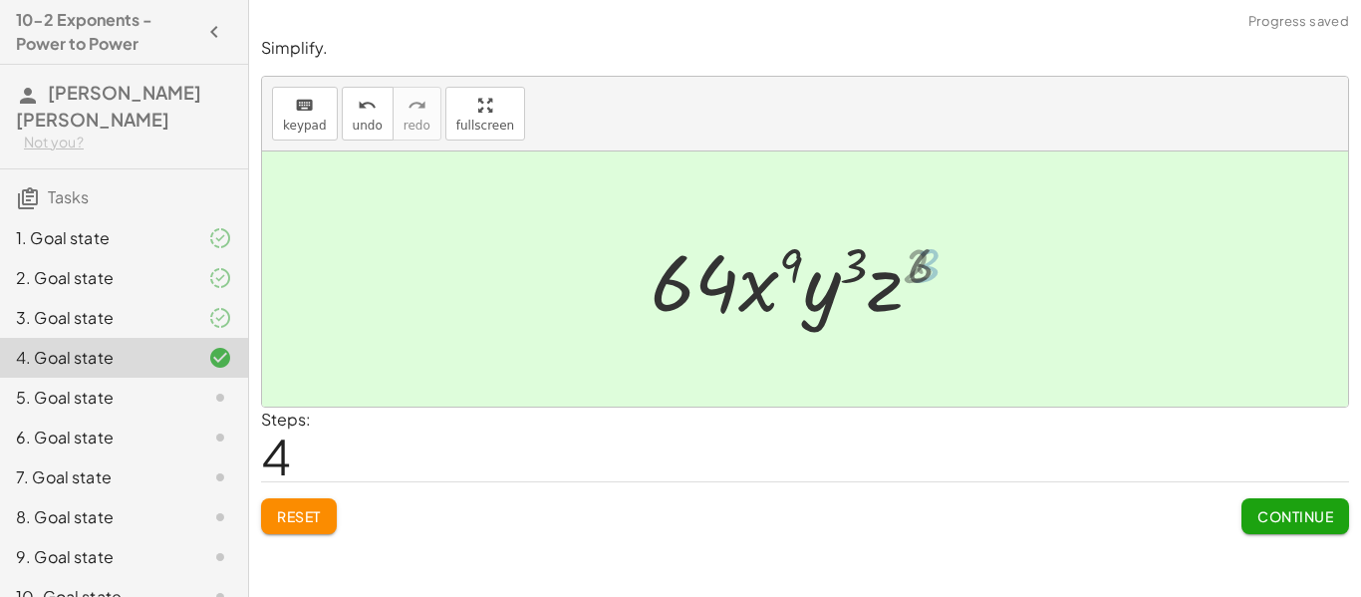
click at [958, 266] on div at bounding box center [813, 279] width 334 height 103
click at [866, 270] on div at bounding box center [813, 279] width 334 height 103
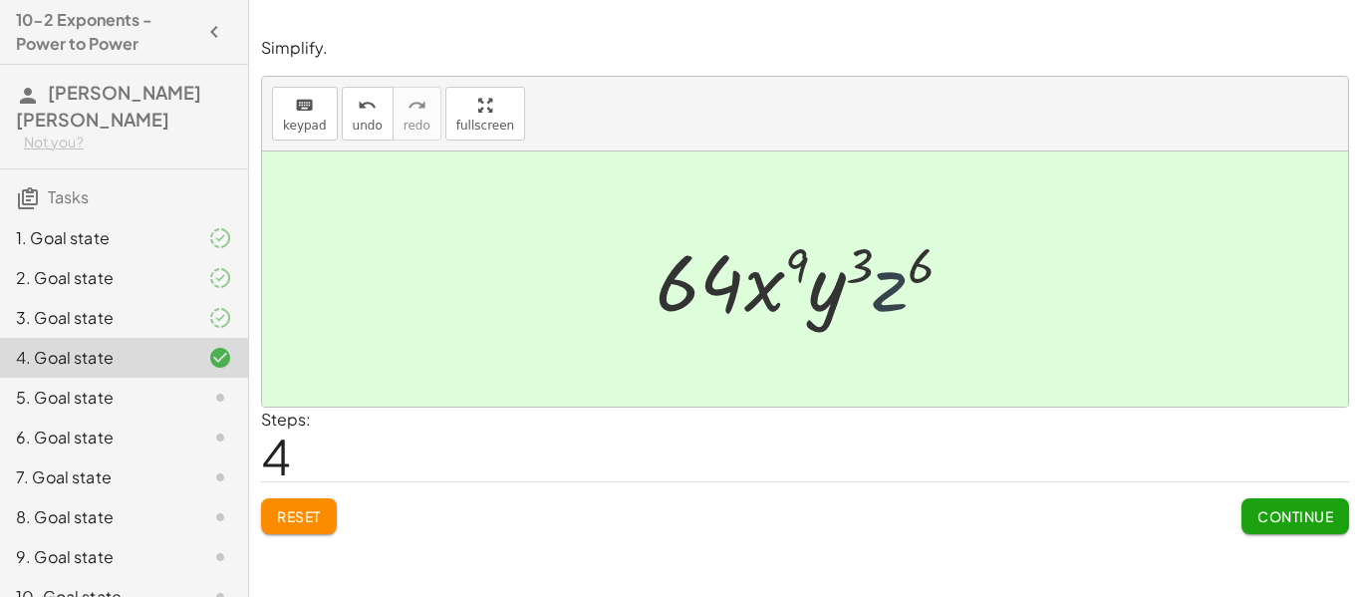
drag, startPoint x: 888, startPoint y: 256, endPoint x: 865, endPoint y: 258, distance: 23.0
click at [865, 258] on div at bounding box center [813, 279] width 334 height 103
click at [859, 259] on div at bounding box center [813, 279] width 334 height 103
click at [1322, 514] on span "Continue" at bounding box center [1296, 516] width 76 height 18
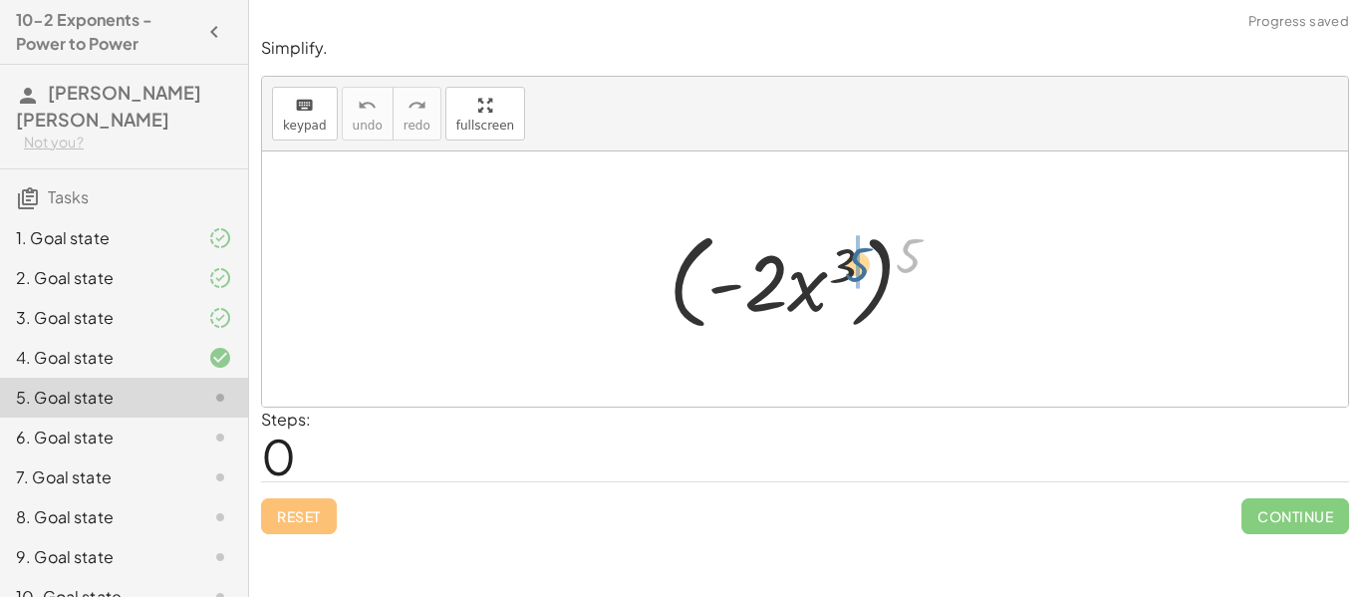
drag, startPoint x: 898, startPoint y: 261, endPoint x: 839, endPoint y: 272, distance: 59.8
click at [839, 272] on div at bounding box center [813, 279] width 308 height 115
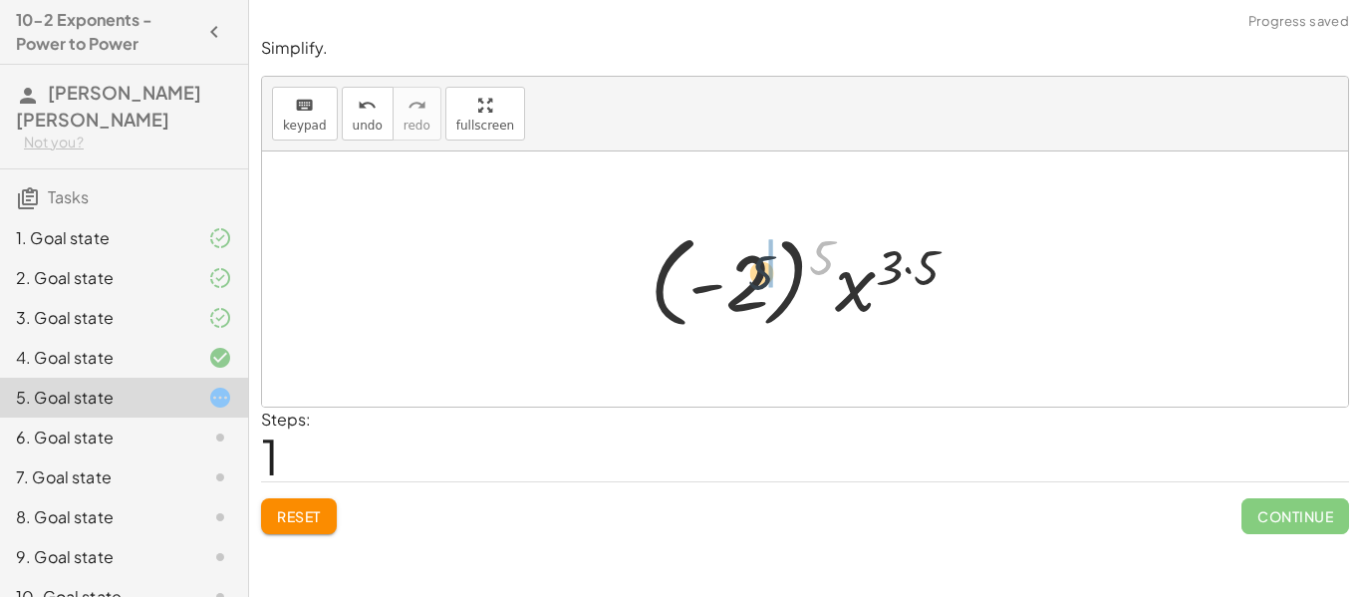
drag, startPoint x: 822, startPoint y: 252, endPoint x: 752, endPoint y: 272, distance: 72.6
click at [752, 272] on div at bounding box center [812, 279] width 345 height 111
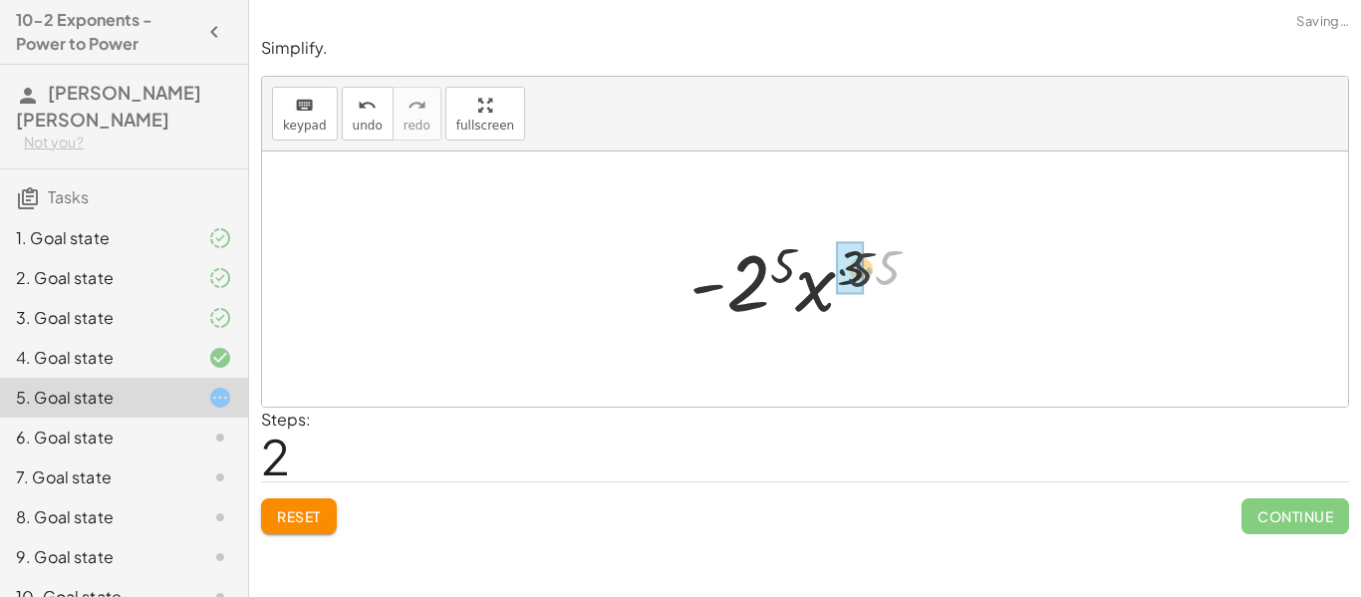
drag, startPoint x: 885, startPoint y: 260, endPoint x: 854, endPoint y: 262, distance: 31.0
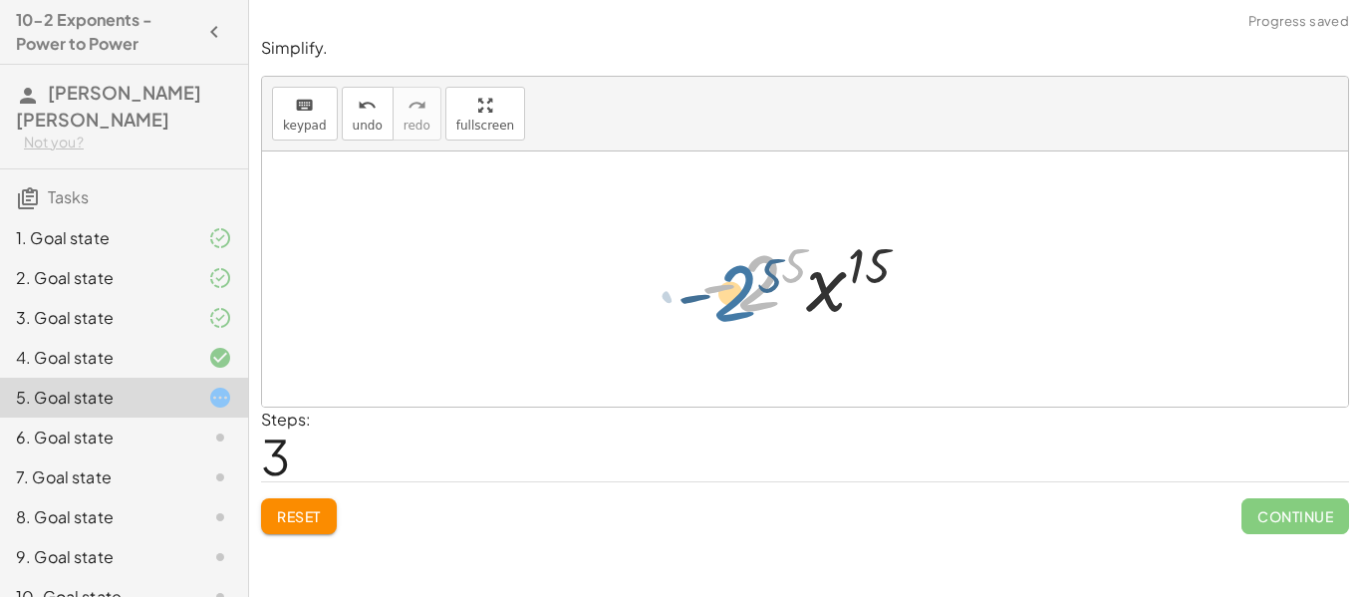
drag, startPoint x: 773, startPoint y: 271, endPoint x: 757, endPoint y: 277, distance: 17.0
click at [757, 277] on div at bounding box center [813, 279] width 244 height 103
drag, startPoint x: 798, startPoint y: 263, endPoint x: 749, endPoint y: 275, distance: 50.3
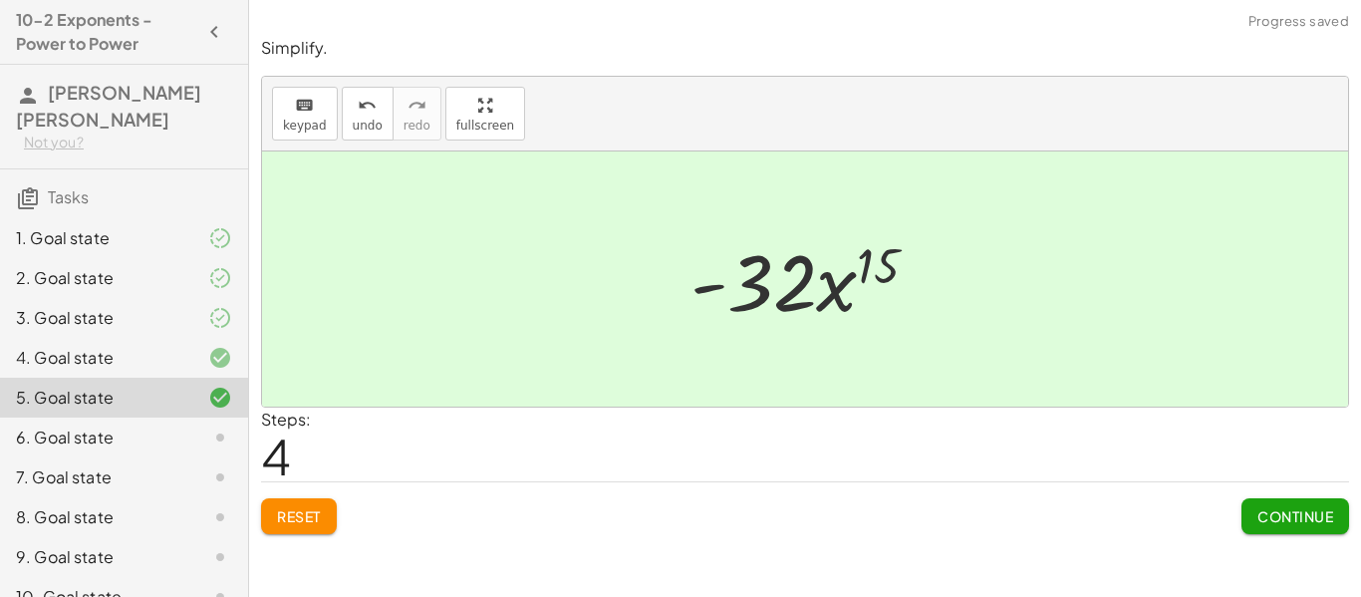
click at [1293, 507] on span "Continue" at bounding box center [1296, 516] width 76 height 18
